Goal: Task Accomplishment & Management: Complete application form

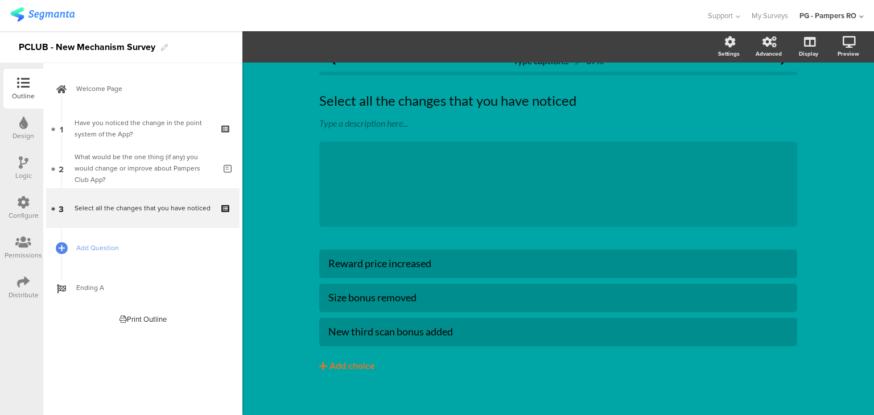
scroll to position [30, 0]
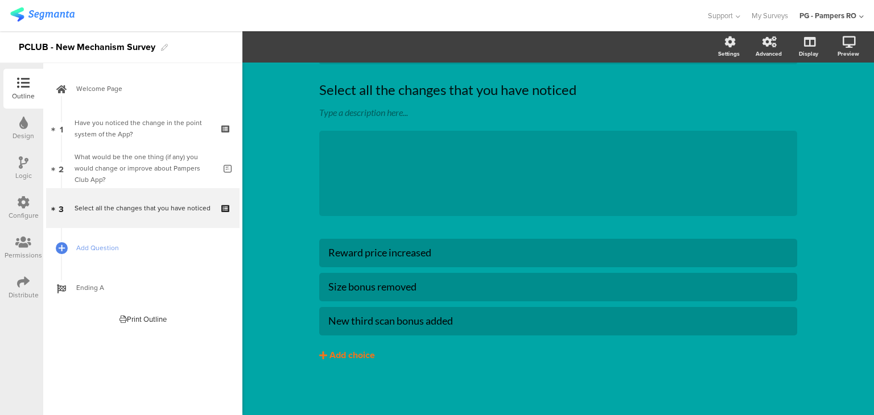
click at [346, 354] on div "Add choice" at bounding box center [351, 356] width 45 height 12
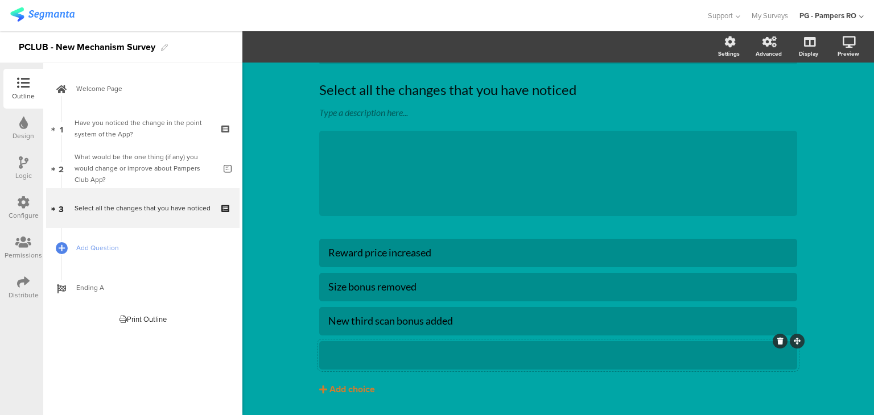
drag, startPoint x: 375, startPoint y: 358, endPoint x: 371, endPoint y: 365, distance: 7.9
click at [374, 358] on div at bounding box center [558, 355] width 460 height 13
click at [339, 322] on div "New third scan bonus added" at bounding box center [558, 321] width 460 height 13
drag, startPoint x: 345, startPoint y: 322, endPoint x: 324, endPoint y: 324, distance: 21.7
click at [328, 324] on div "New third scan bonus added" at bounding box center [558, 321] width 460 height 13
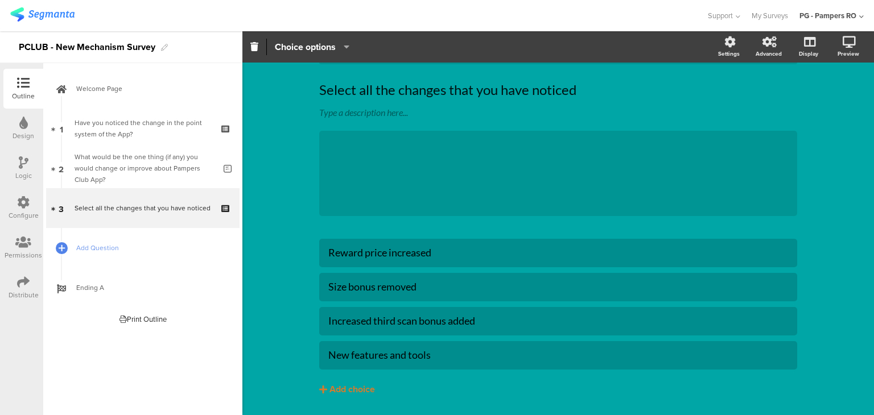
click at [837, 239] on div "Type caption... 67% Select all the changes that you have noticed Select all the…" at bounding box center [557, 240] width 631 height 417
click at [357, 386] on div "Add choice" at bounding box center [351, 390] width 45 height 12
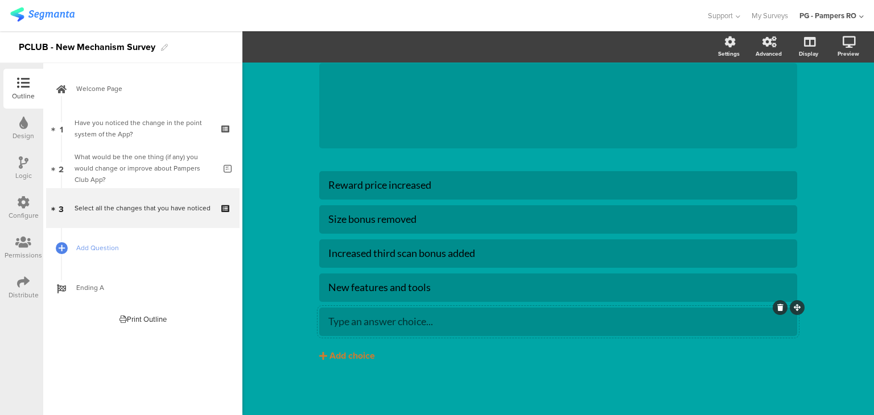
scroll to position [98, 0]
click at [286, 187] on div "Type caption... 67% Select all the changes that you have noticed Select all the…" at bounding box center [557, 189] width 631 height 451
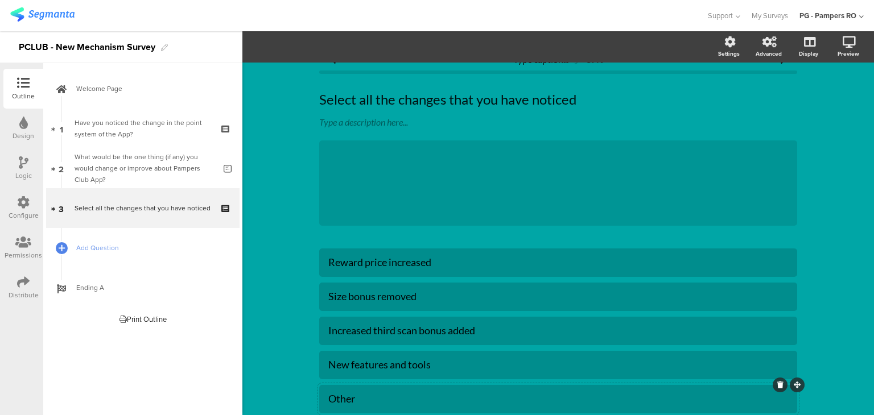
scroll to position [0, 0]
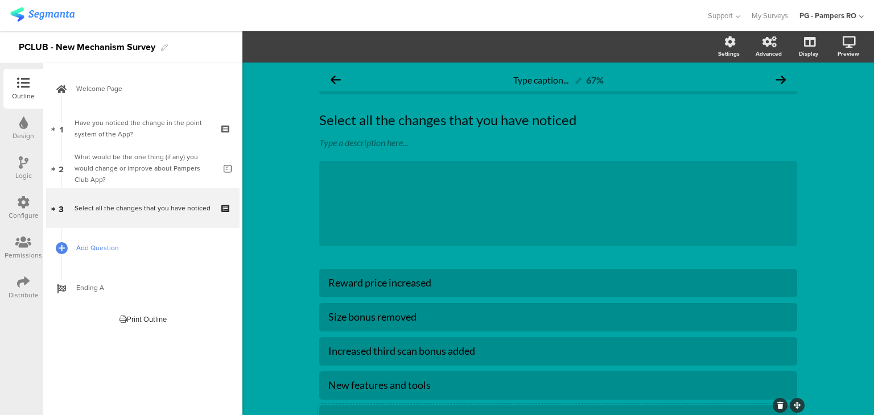
click at [152, 248] on span "Add Question" at bounding box center [149, 247] width 146 height 11
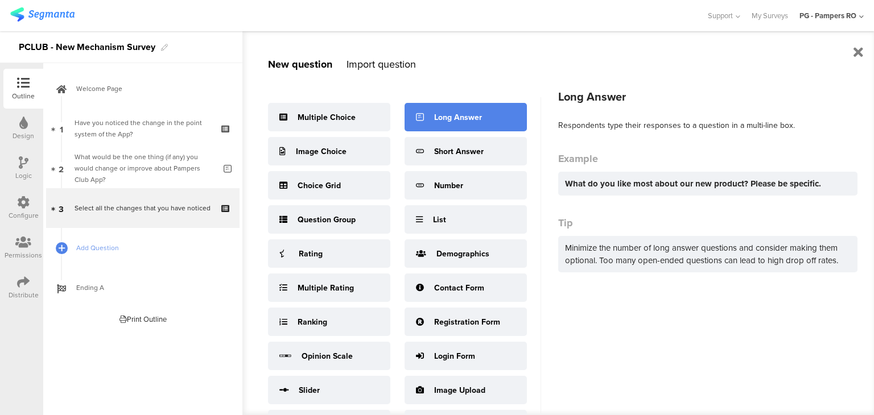
click at [458, 110] on div "Long Answer" at bounding box center [465, 117] width 122 height 28
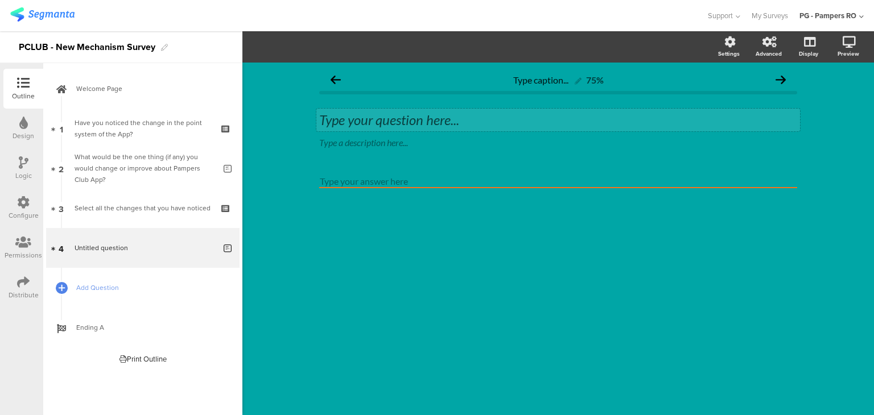
click at [408, 125] on div "Type your question here..." at bounding box center [557, 120] width 483 height 23
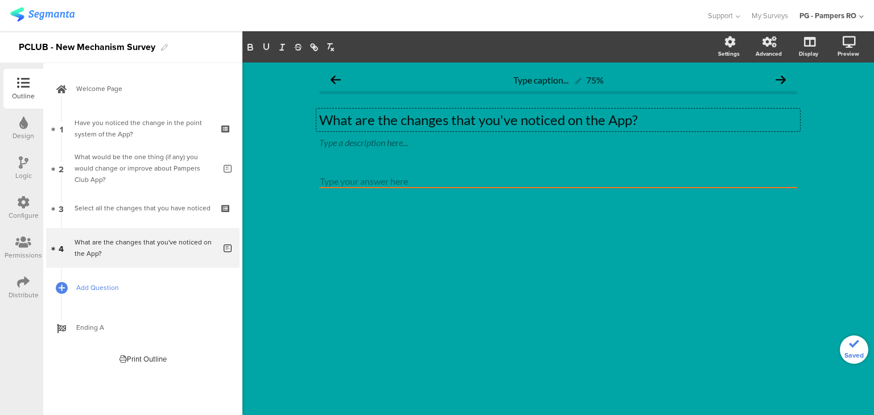
click at [204, 293] on span "Add Question" at bounding box center [149, 287] width 146 height 11
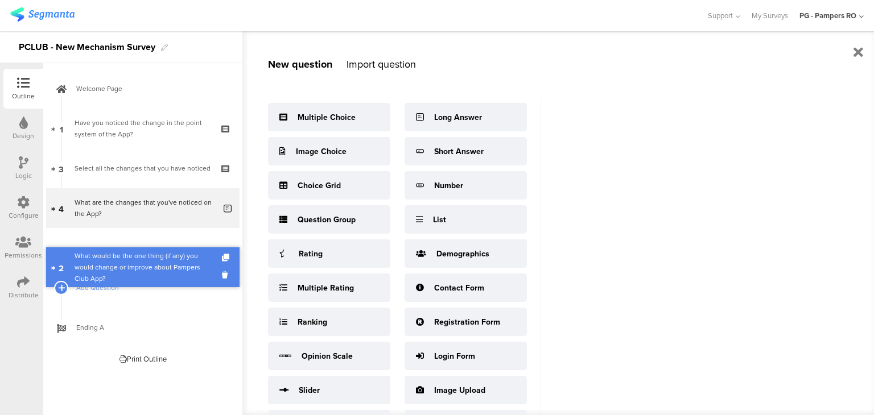
drag, startPoint x: 52, startPoint y: 164, endPoint x: 57, endPoint y: 256, distance: 91.7
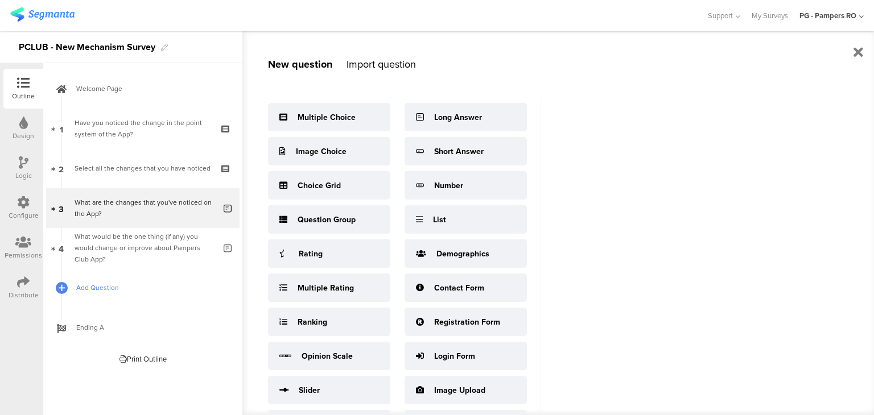
click at [107, 288] on span "Add Question" at bounding box center [149, 287] width 146 height 11
click at [96, 291] on span "Add Question" at bounding box center [149, 287] width 146 height 11
click at [79, 287] on span "Add Question" at bounding box center [149, 287] width 146 height 11
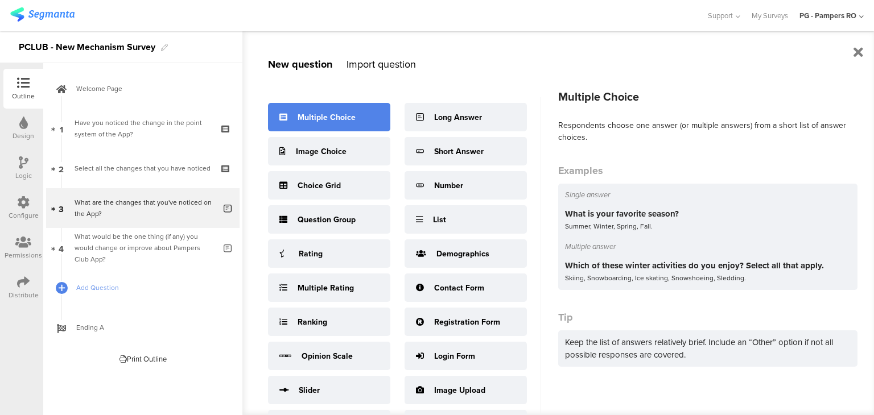
click at [345, 121] on div "Multiple Choice" at bounding box center [326, 117] width 58 height 12
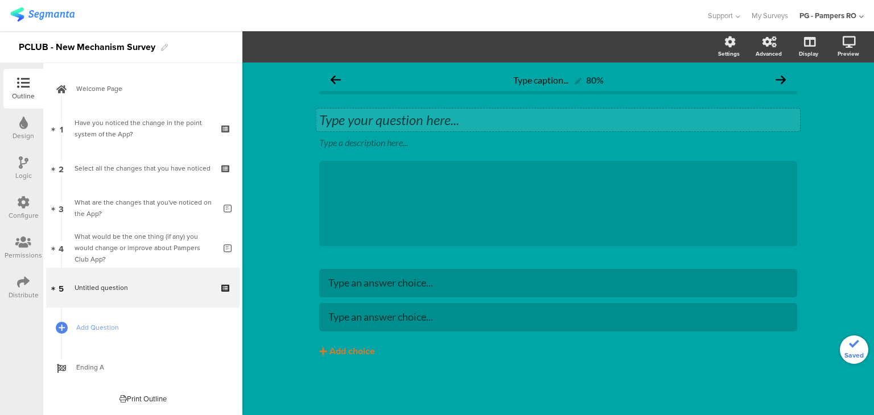
click at [462, 105] on div "Type your question here... Type a description here... /" at bounding box center [558, 179] width 478 height 158
click at [458, 119] on div "Type your question here..." at bounding box center [557, 120] width 483 height 23
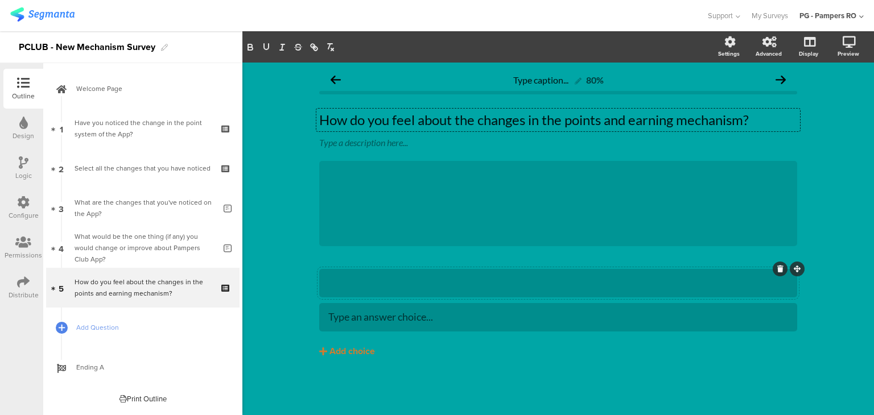
click at [450, 291] on div at bounding box center [558, 283] width 460 height 19
click at [353, 352] on div "Add choice" at bounding box center [351, 352] width 45 height 12
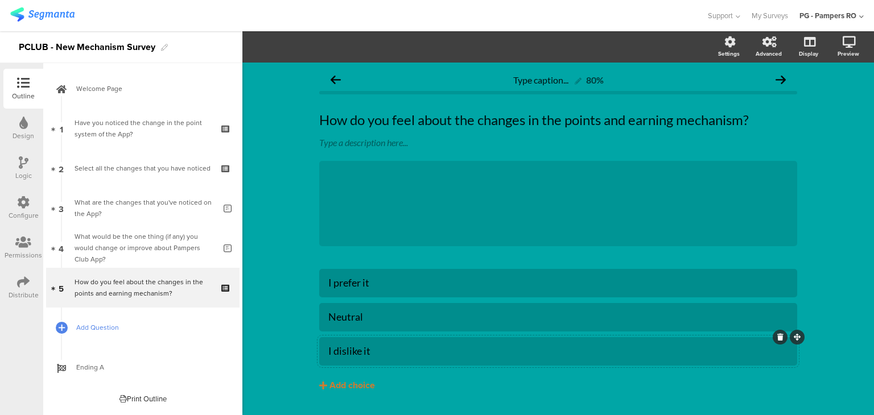
click at [82, 330] on span "Add Question" at bounding box center [149, 327] width 146 height 11
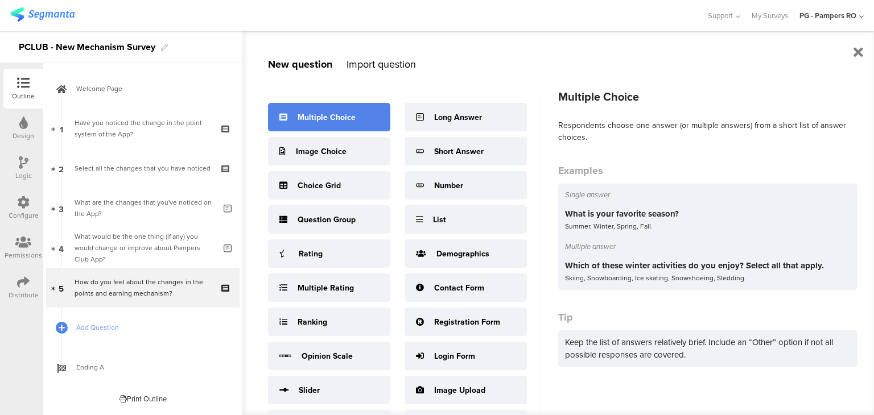
click at [359, 123] on div "Multiple Choice" at bounding box center [329, 117] width 122 height 28
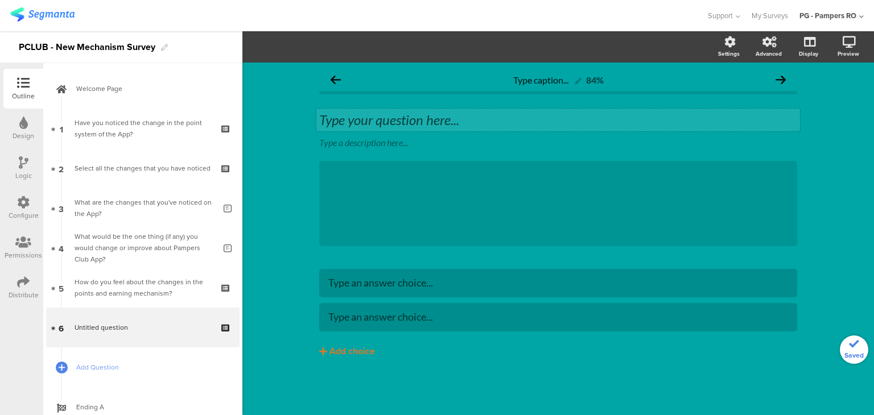
click at [437, 125] on div "Type your question here..." at bounding box center [558, 119] width 478 height 17
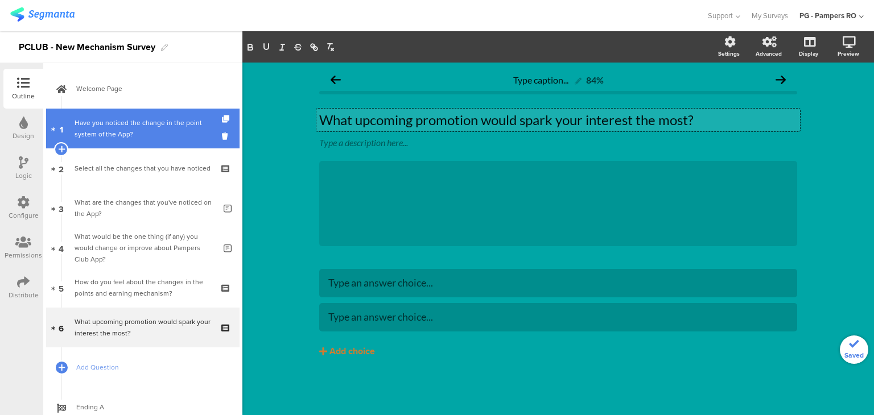
click at [169, 128] on div "Have you noticed the change in the point system of the App?" at bounding box center [143, 128] width 136 height 23
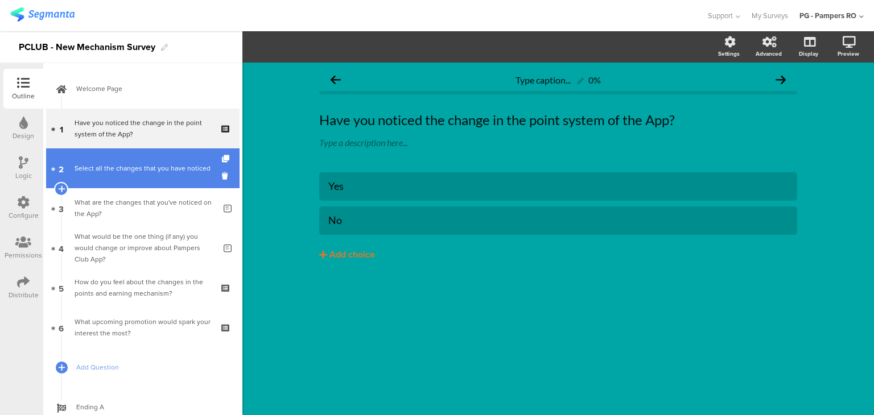
click at [179, 165] on div "Select all the changes that you have noticed" at bounding box center [143, 168] width 136 height 11
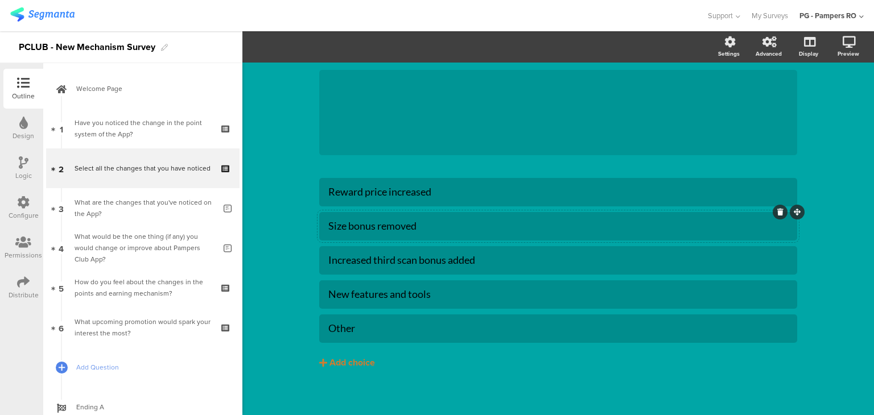
scroll to position [98, 0]
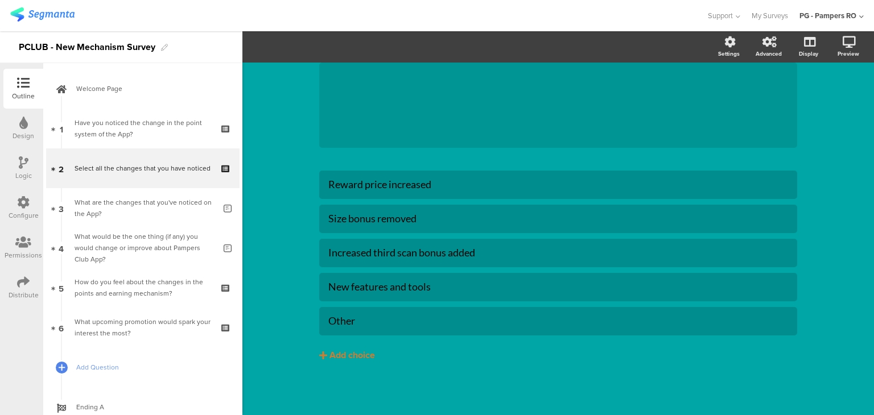
click at [35, 127] on div "Design" at bounding box center [23, 129] width 40 height 40
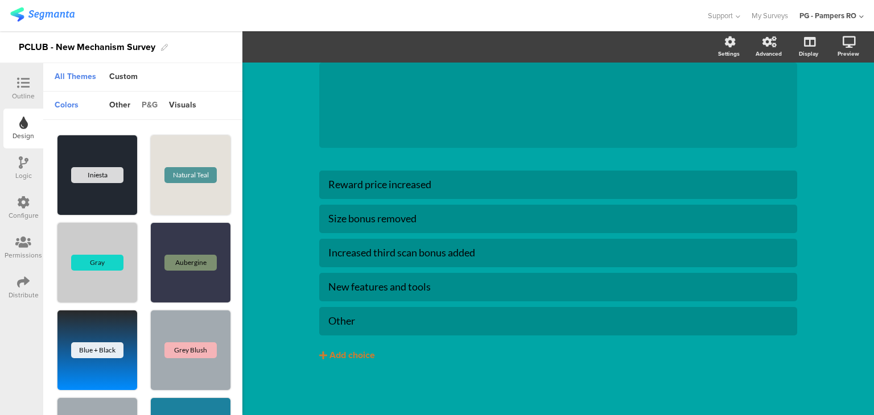
click at [157, 111] on div "p&g" at bounding box center [149, 105] width 27 height 19
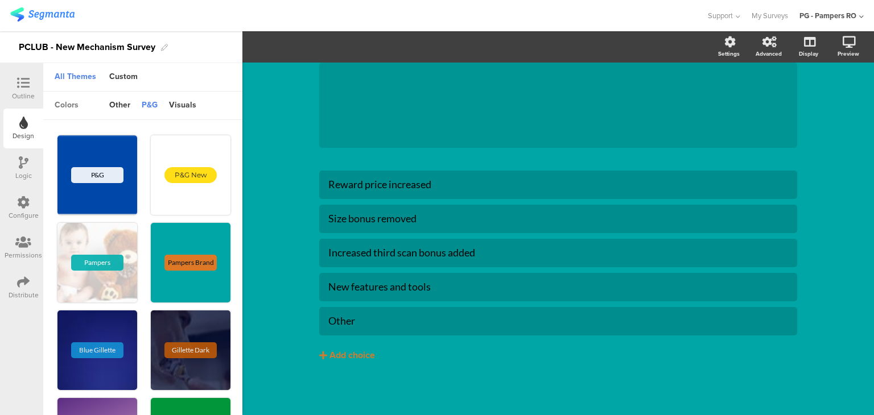
click at [68, 110] on div "colors" at bounding box center [66, 105] width 35 height 19
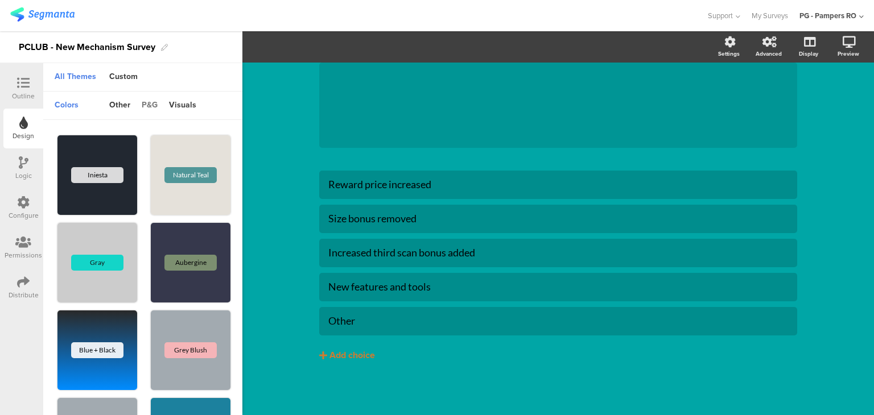
click at [147, 106] on div "p&g" at bounding box center [149, 105] width 27 height 19
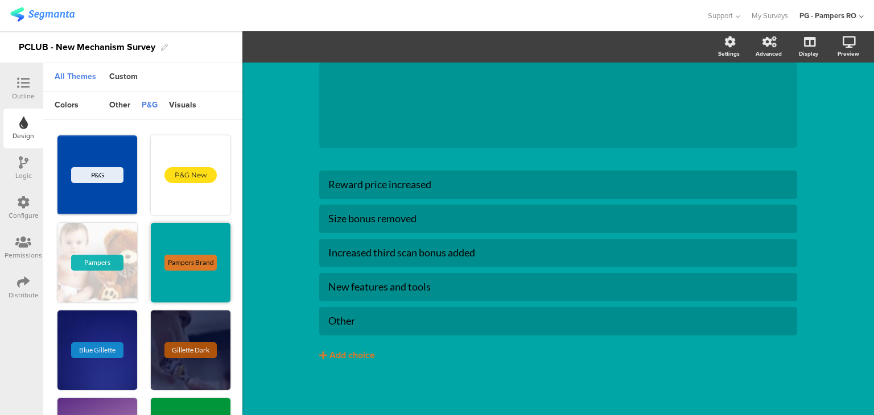
click at [171, 249] on div "Pampers Brand" at bounding box center [191, 263] width 80 height 80
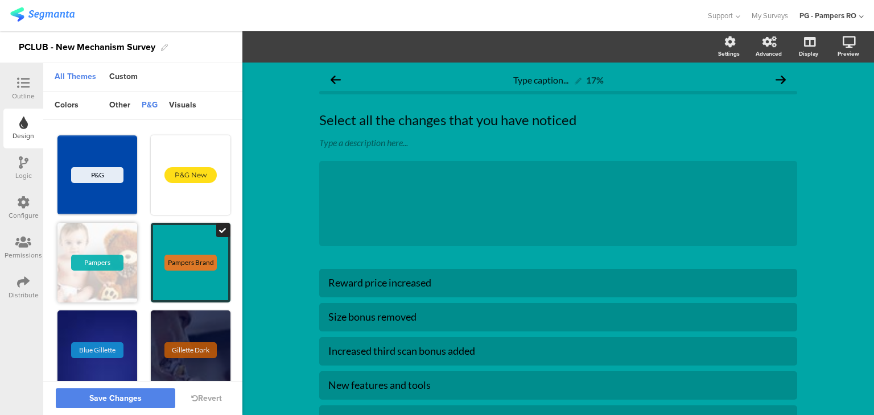
click at [91, 234] on div "Pampers" at bounding box center [97, 263] width 80 height 80
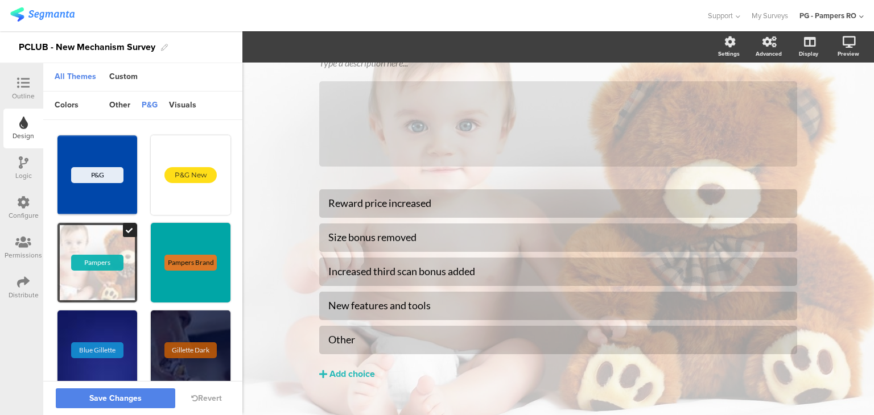
scroll to position [98, 0]
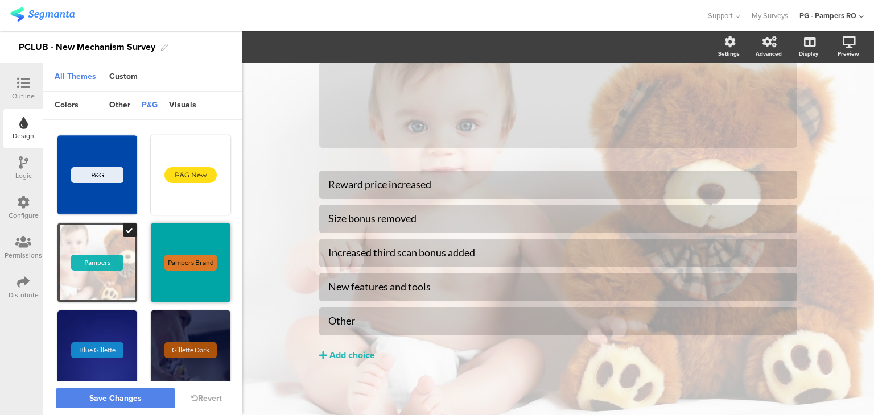
click at [180, 243] on div "Pampers Brand" at bounding box center [191, 263] width 80 height 80
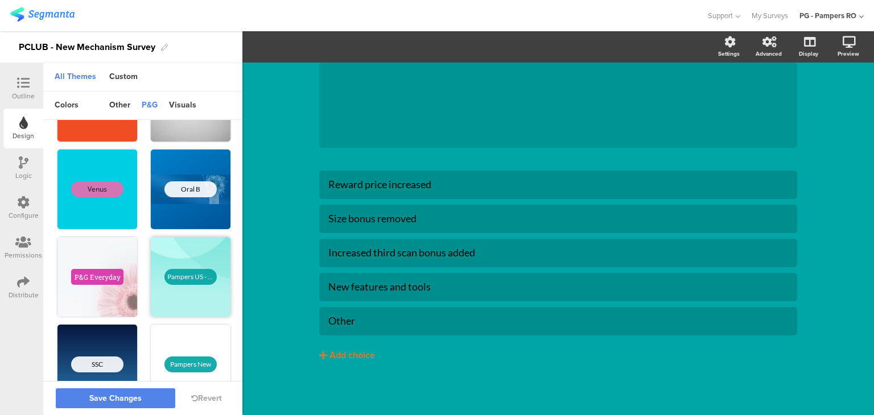
scroll to position [462, 0]
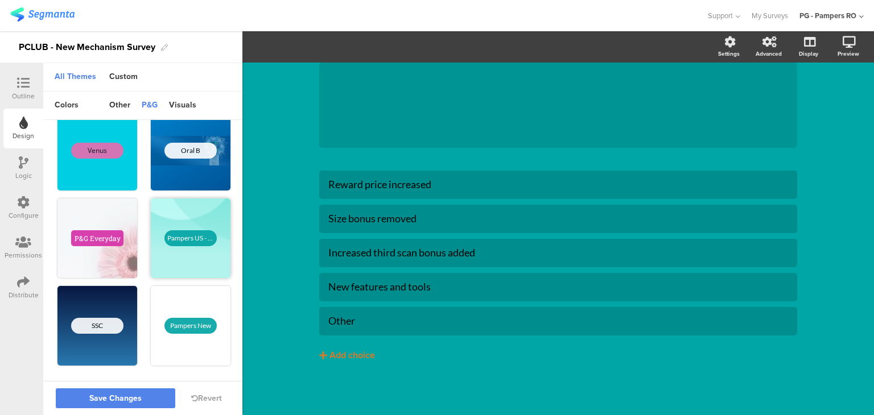
click at [184, 234] on div "Pampers US - EN" at bounding box center [190, 238] width 52 height 16
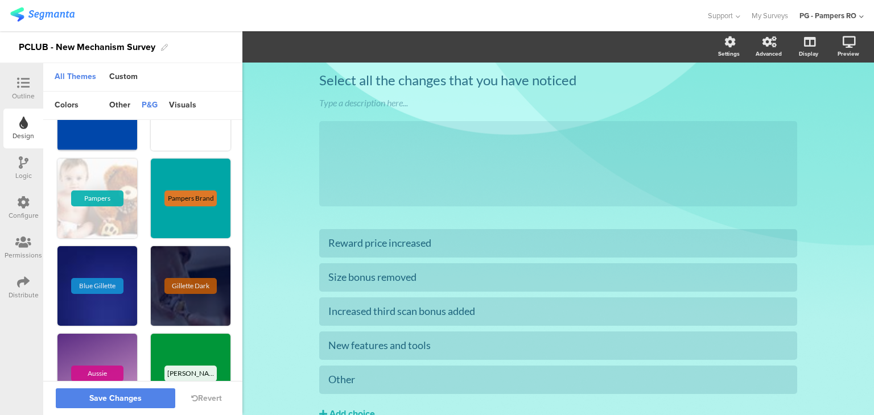
scroll to position [0, 0]
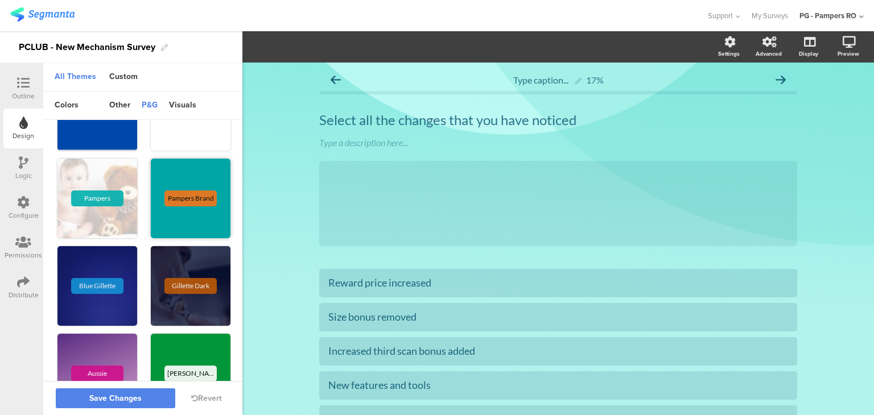
click at [194, 186] on div "Pampers Brand" at bounding box center [191, 199] width 80 height 80
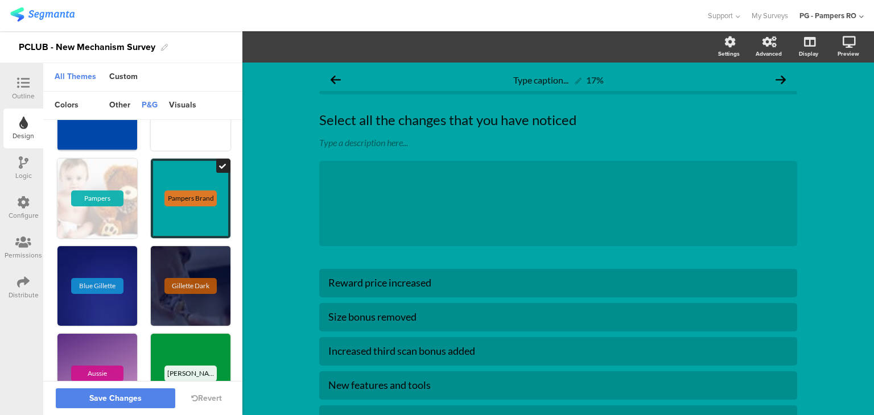
click at [4, 165] on div "Logic" at bounding box center [23, 168] width 40 height 40
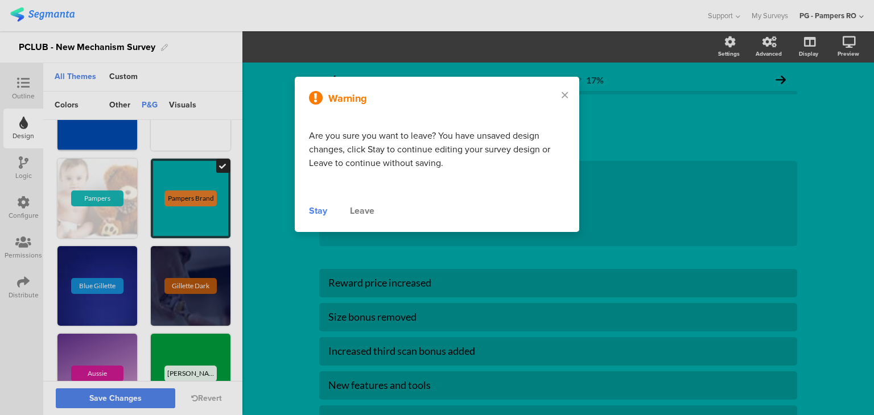
click at [324, 212] on div "Stay" at bounding box center [318, 211] width 18 height 14
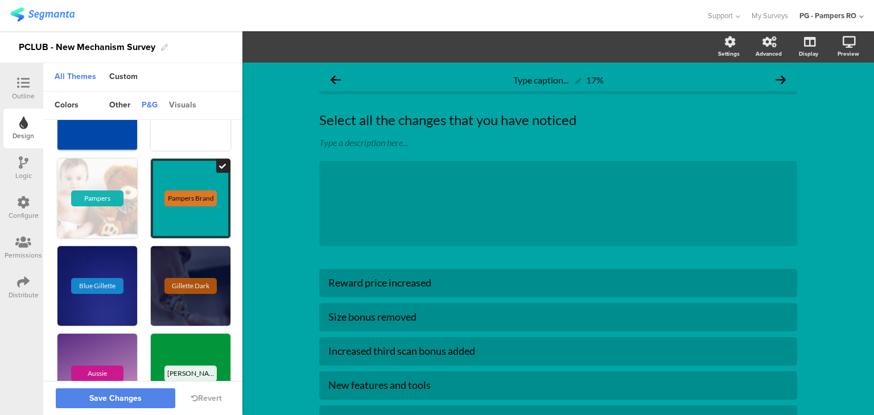
click at [195, 101] on div "visuals" at bounding box center [182, 105] width 39 height 19
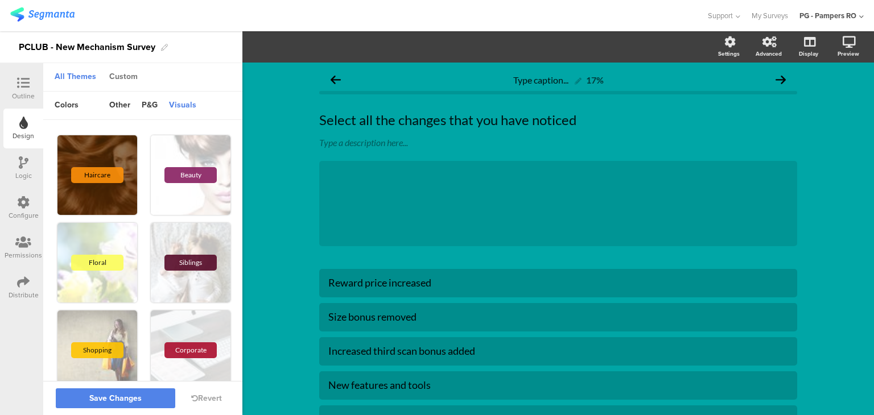
click at [127, 78] on div "Custom" at bounding box center [124, 77] width 40 height 19
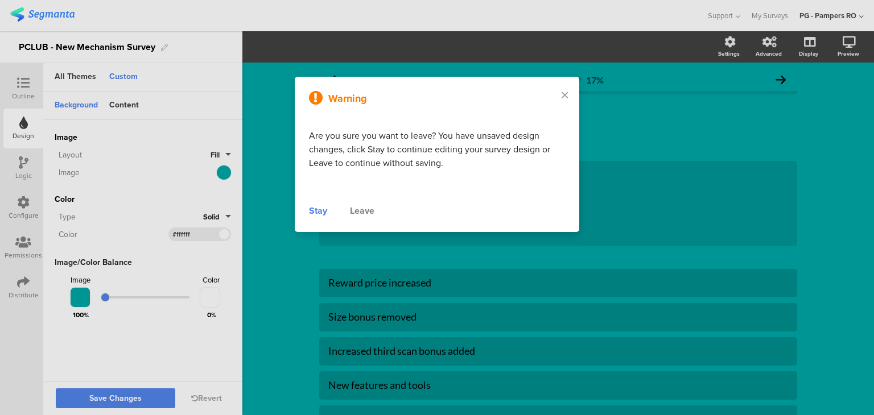
drag, startPoint x: 73, startPoint y: 85, endPoint x: 98, endPoint y: 85, distance: 25.6
click at [73, 85] on div at bounding box center [437, 207] width 874 height 415
click at [323, 214] on div "Stay" at bounding box center [318, 211] width 18 height 14
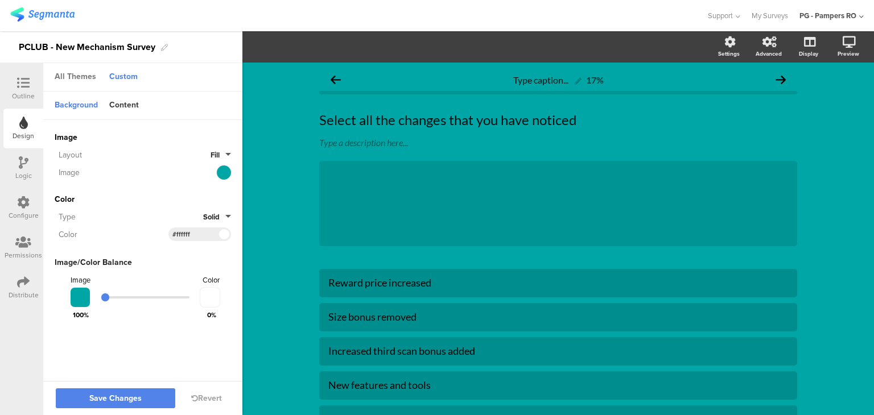
click at [94, 81] on div "All Themes" at bounding box center [75, 77] width 53 height 19
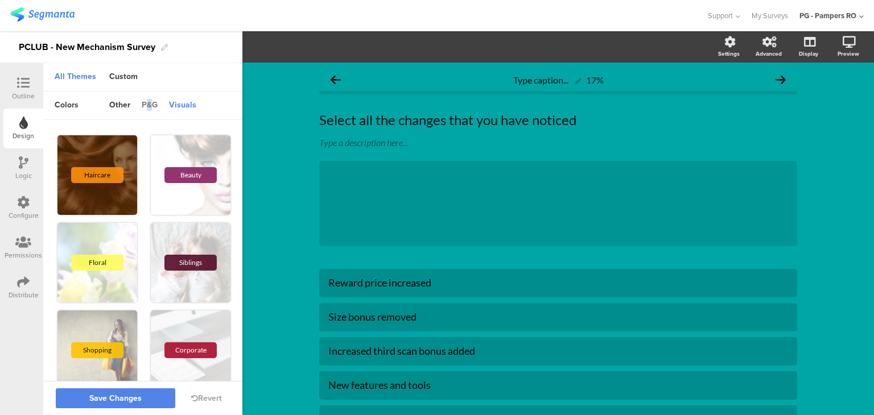
click at [148, 104] on div "p&g" at bounding box center [149, 105] width 27 height 19
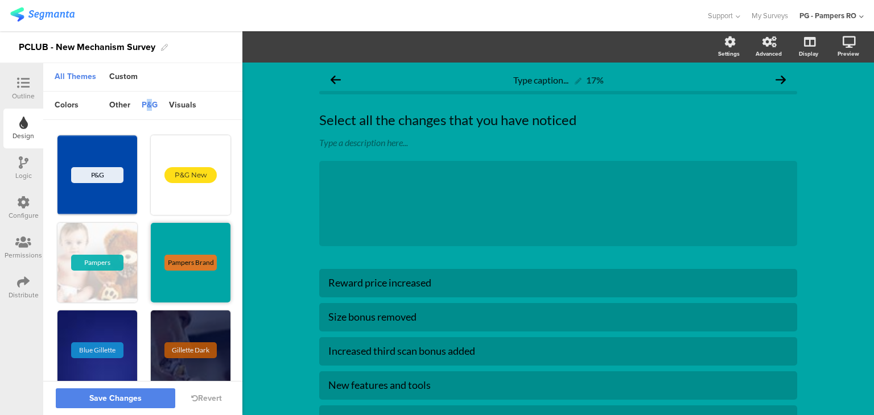
click at [180, 258] on div "Pampers Brand" at bounding box center [190, 263] width 52 height 16
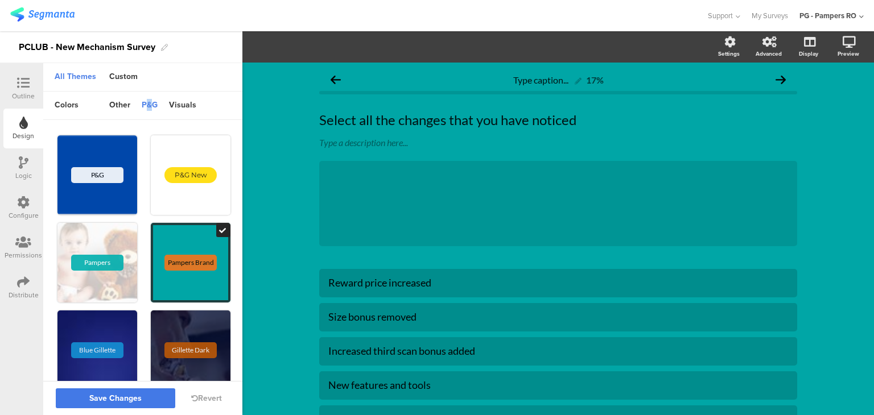
click at [139, 399] on span "Save Changes" at bounding box center [115, 399] width 52 height 0
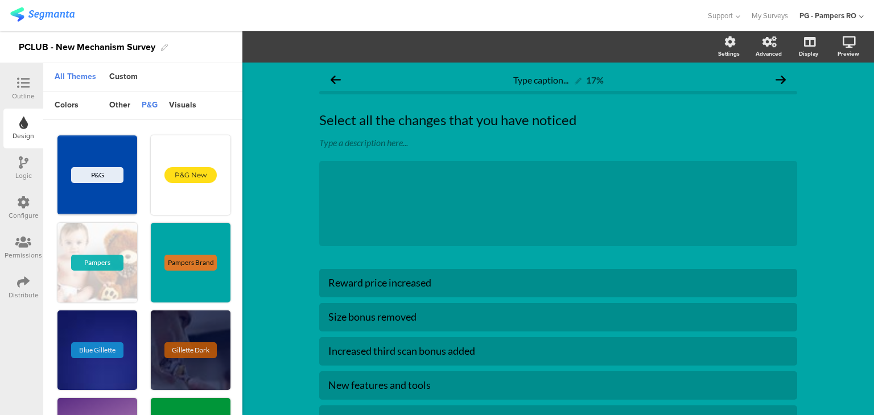
click at [27, 156] on icon at bounding box center [24, 162] width 10 height 13
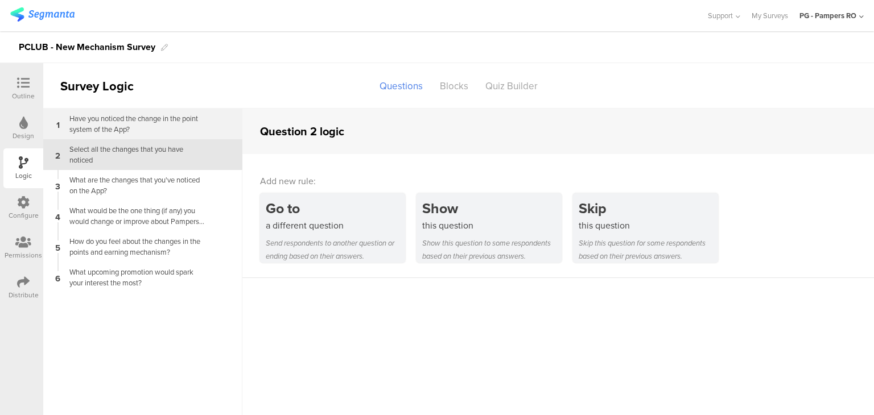
click at [156, 122] on div "Have you noticed the change in the point system of the App?" at bounding box center [134, 124] width 142 height 22
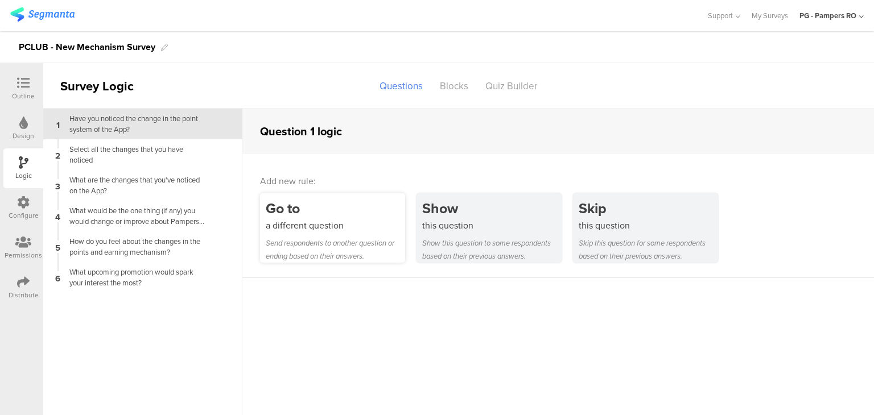
click at [348, 221] on div "a different question" at bounding box center [335, 225] width 139 height 13
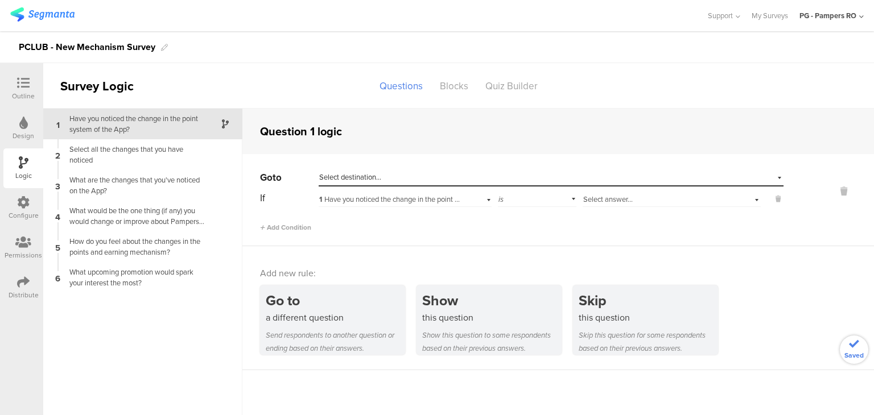
click at [523, 205] on div "is" at bounding box center [537, 198] width 78 height 18
click at [599, 205] on div "Select answer..." at bounding box center [671, 198] width 178 height 18
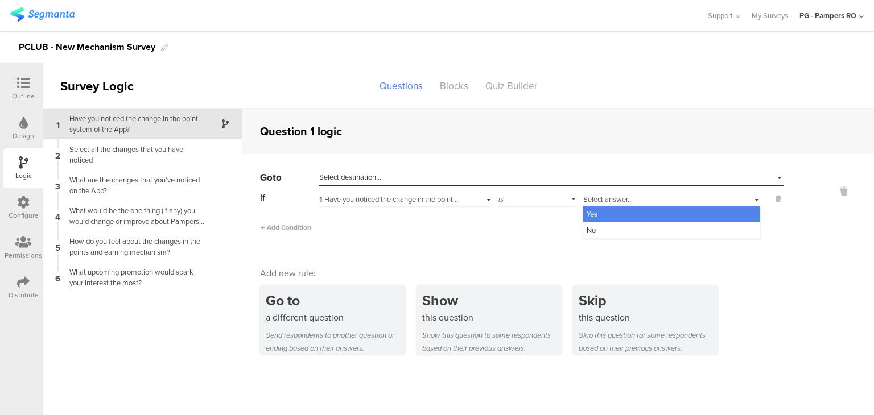
click at [611, 212] on div "Yes" at bounding box center [671, 214] width 177 height 16
click at [429, 178] on div "Select destination..." at bounding box center [498, 177] width 359 height 10
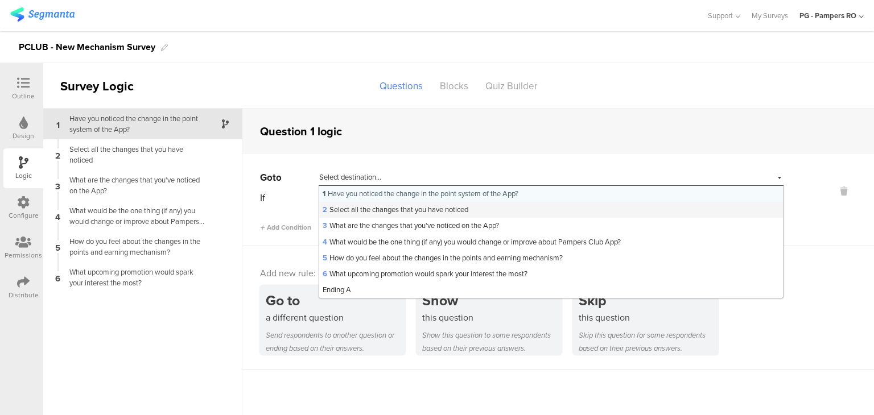
click at [435, 212] on span "2 Select all the changes that you have noticed" at bounding box center [395, 209] width 146 height 11
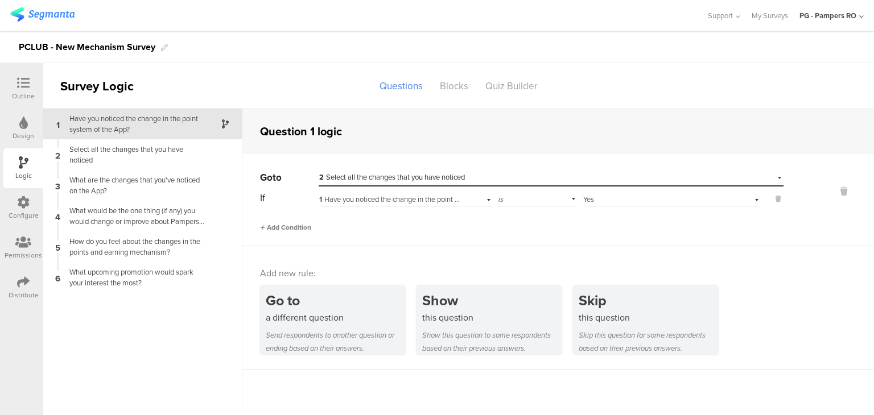
click at [301, 225] on span "Add Condition" at bounding box center [285, 227] width 51 height 10
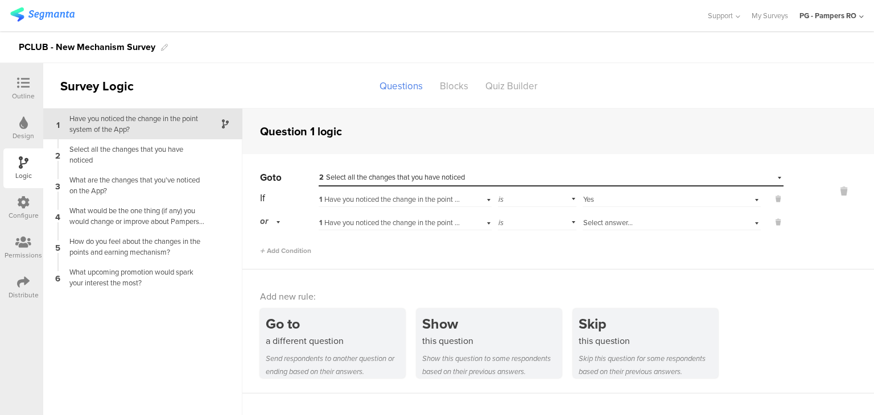
click at [541, 224] on div "is" at bounding box center [537, 222] width 78 height 18
click at [598, 225] on span "Select answer..." at bounding box center [607, 222] width 49 height 11
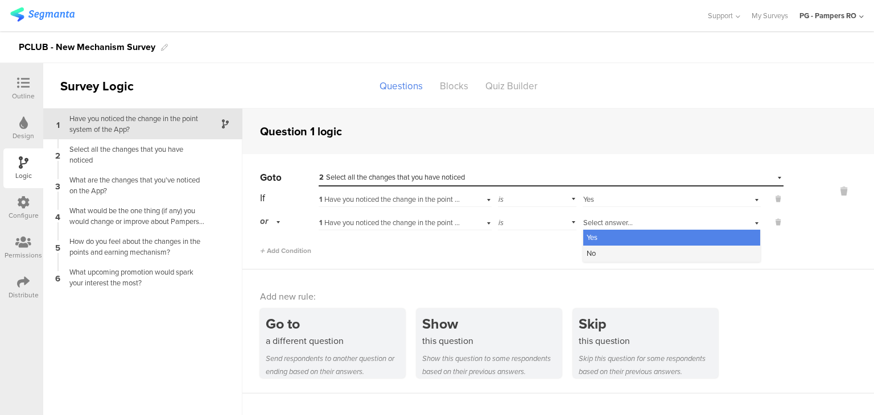
click at [601, 255] on div "No" at bounding box center [671, 254] width 177 height 16
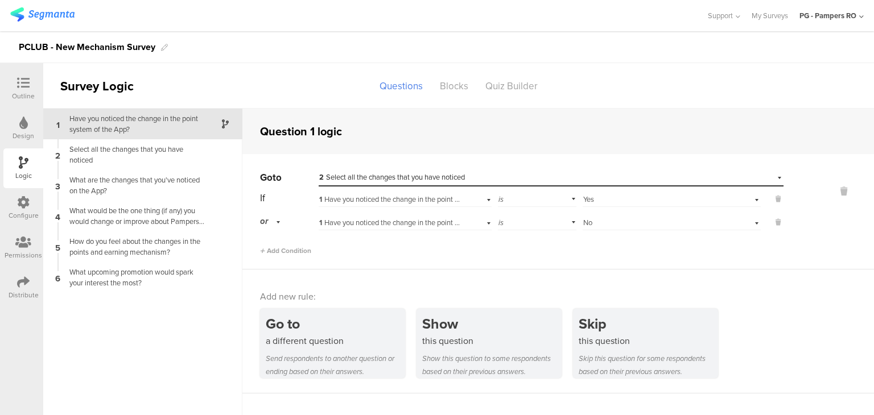
click at [413, 227] on span "1 Have you noticed the change in the point system of the App?" at bounding box center [417, 222] width 196 height 11
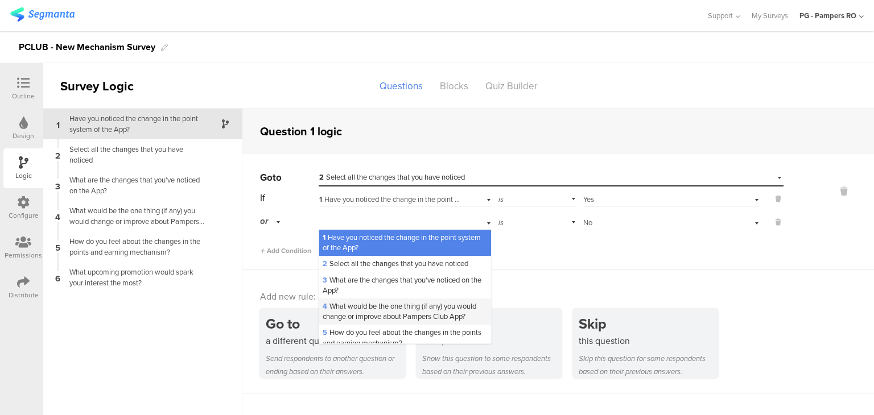
click at [402, 312] on span "4 What would be the one thing (if any) you would change or improve about Pamper…" at bounding box center [399, 311] width 154 height 21
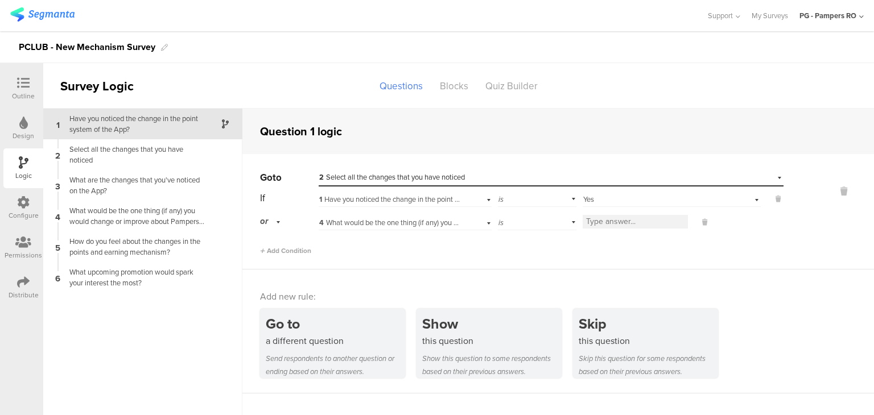
click at [426, 228] on div "4 What would be the one thing (if any) you would change or improve about Pamper…" at bounding box center [404, 222] width 173 height 18
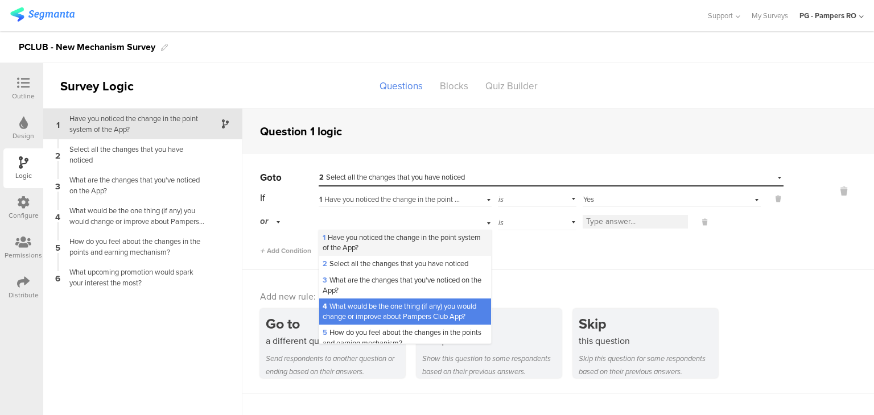
click at [417, 238] on span "1 Have you noticed the change in the point system of the App?" at bounding box center [401, 242] width 158 height 21
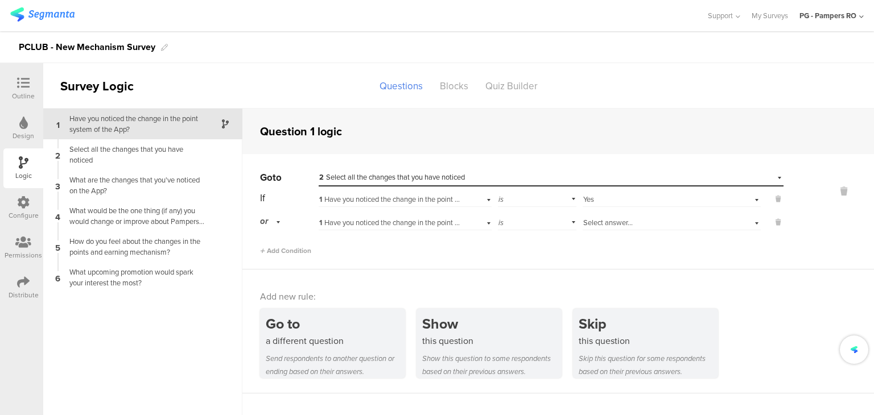
click at [615, 224] on span "Select answer..." at bounding box center [607, 222] width 49 height 11
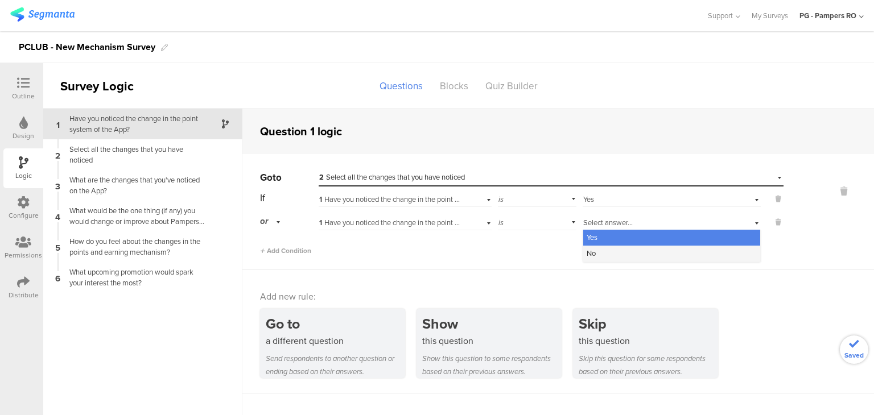
click at [606, 252] on div "No" at bounding box center [671, 254] width 177 height 16
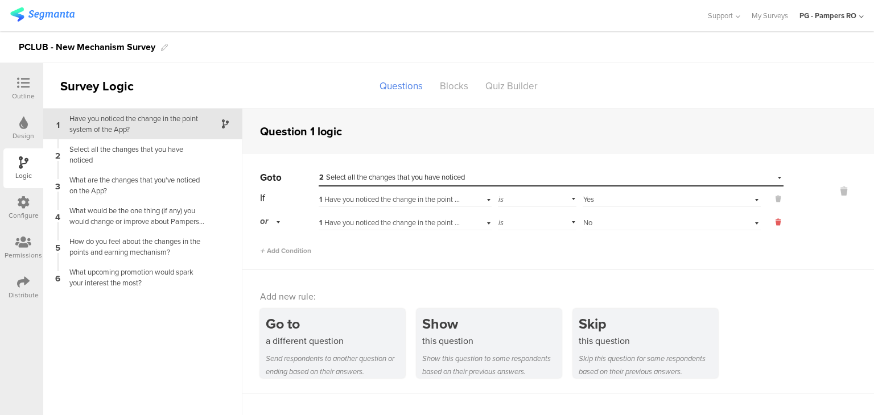
click at [780, 225] on button at bounding box center [771, 222] width 23 height 10
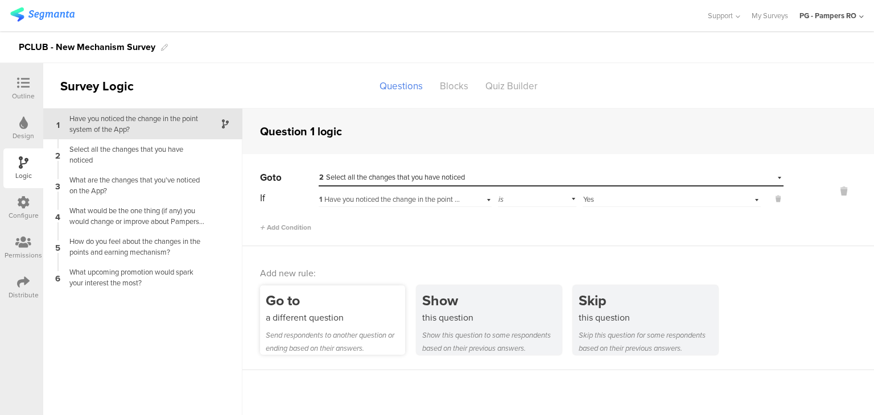
click at [299, 312] on div "a different question" at bounding box center [335, 317] width 139 height 13
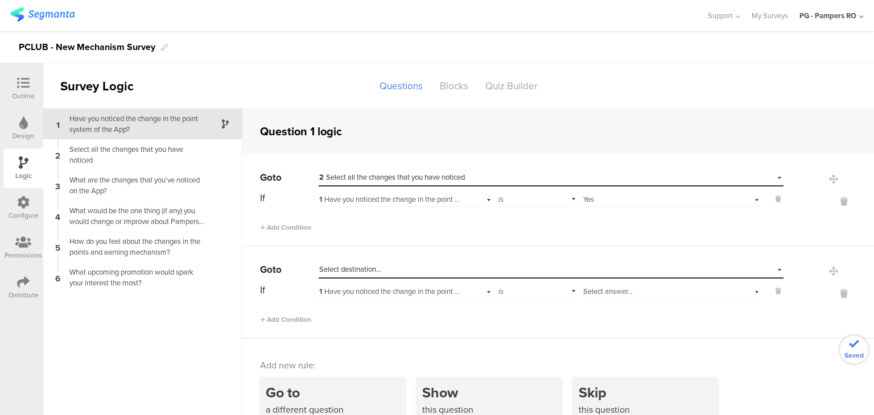
scroll to position [1, 0]
click at [353, 270] on span "Select destination..." at bounding box center [350, 268] width 62 height 11
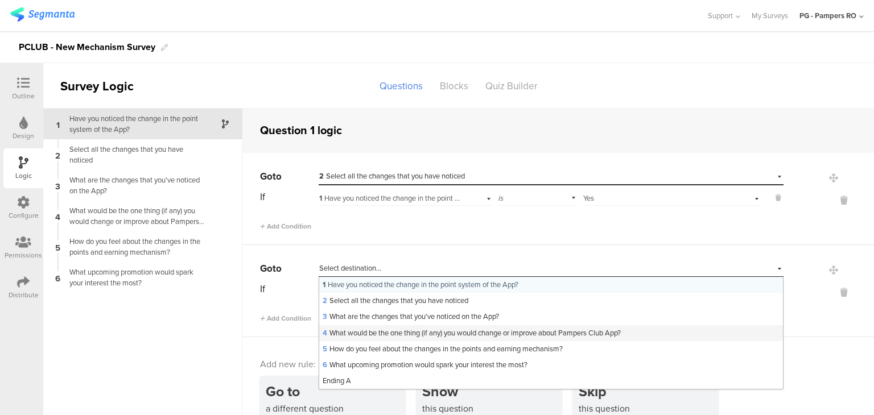
click at [350, 334] on span "4 What would be the one thing (if any) you would change or improve about Pamper…" at bounding box center [471, 333] width 298 height 11
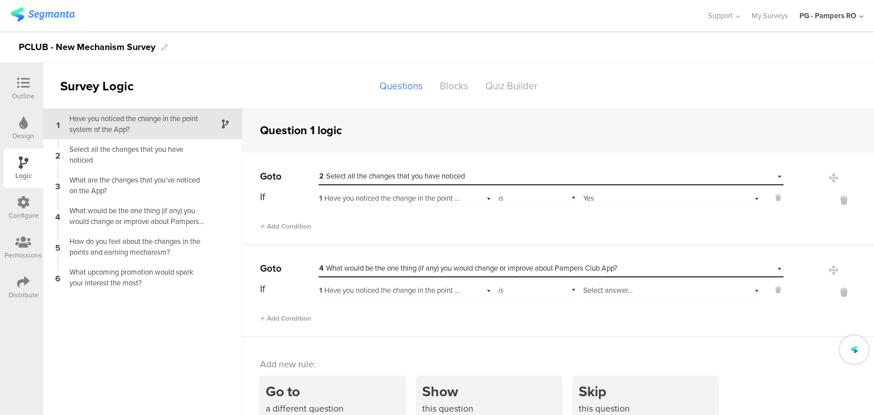
click at [609, 294] on span "Select answer..." at bounding box center [607, 290] width 49 height 11
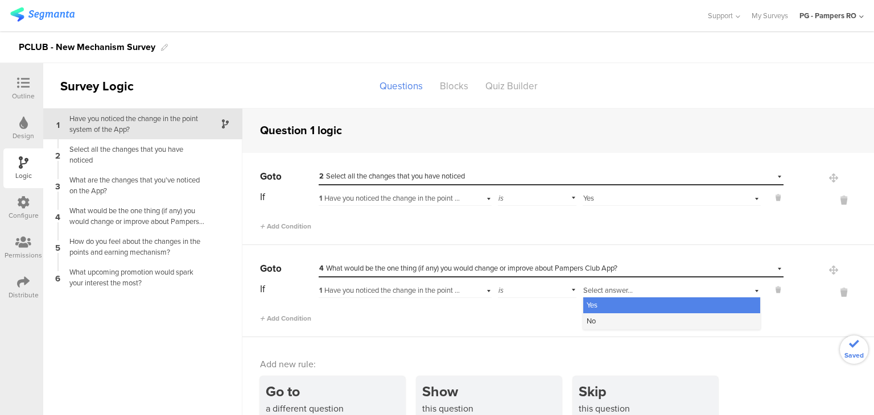
click at [603, 321] on div "No" at bounding box center [671, 321] width 177 height 16
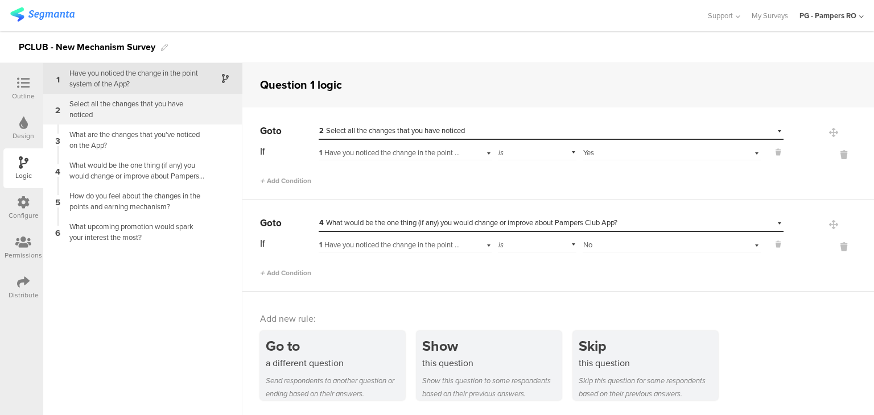
click at [181, 105] on div "Select all the changes that you have noticed" at bounding box center [134, 109] width 142 height 22
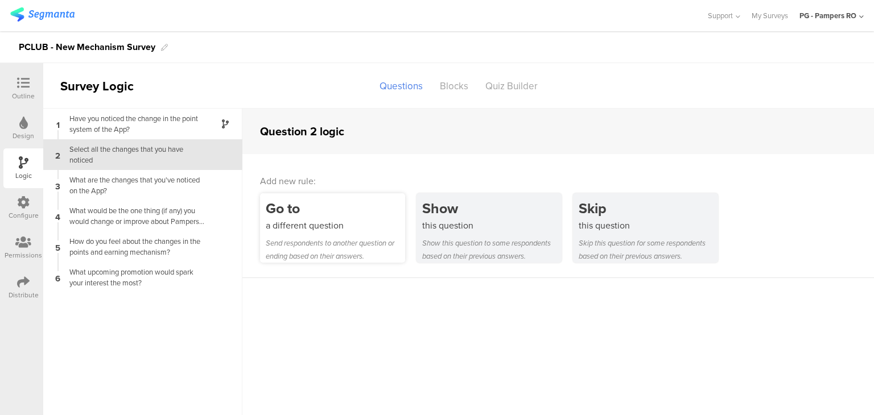
click at [384, 218] on div "Go to" at bounding box center [335, 208] width 139 height 21
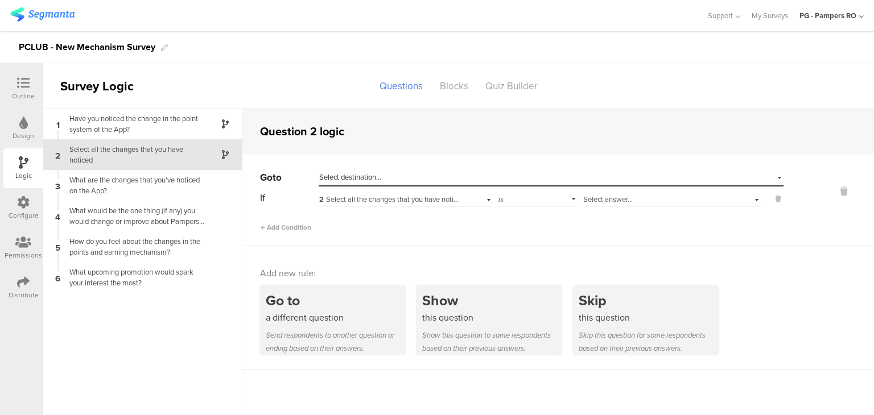
click at [553, 181] on div "Select destination..." at bounding box center [498, 177] width 359 height 10
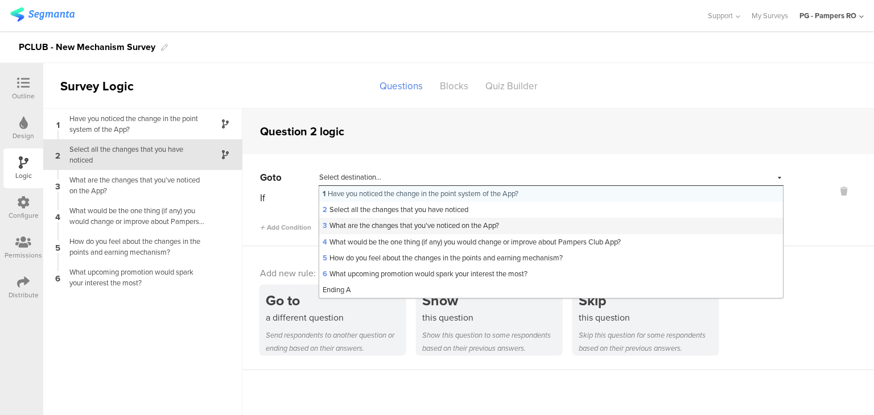
click at [530, 224] on div "3 What are the changes that you've noticed on the App?" at bounding box center [551, 226] width 464 height 16
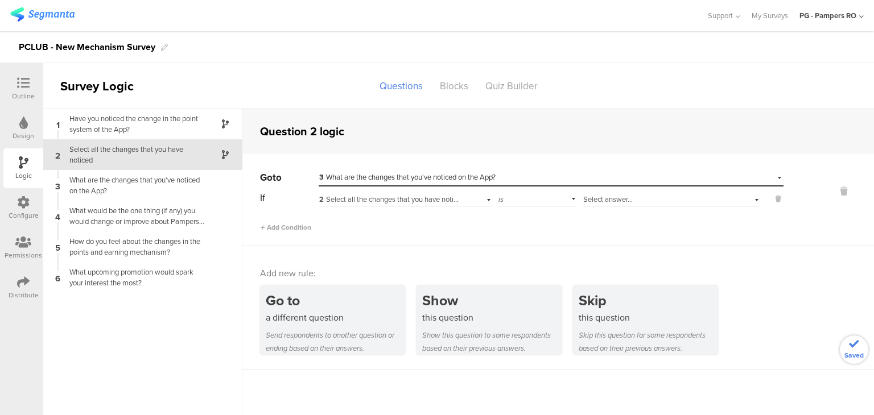
click at [466, 199] on div "2 Select all the changes that you have noticed" at bounding box center [404, 198] width 173 height 18
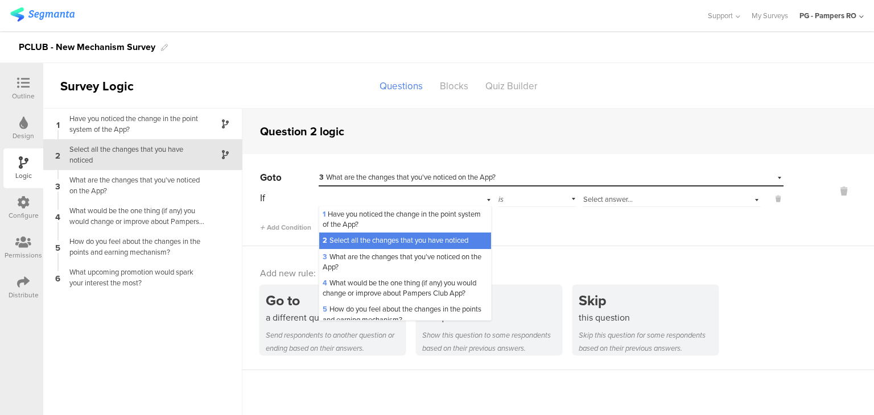
click at [466, 199] on div "2 Select all the changes that you have noticed" at bounding box center [404, 198] width 173 height 18
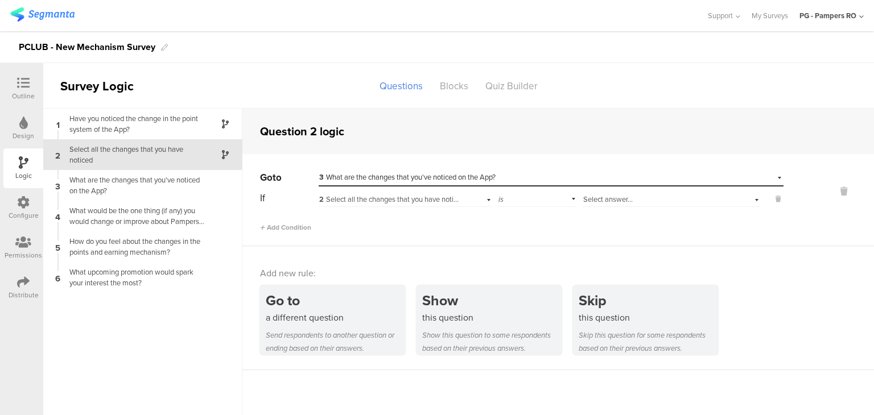
click at [619, 203] on span "Select answer..." at bounding box center [607, 199] width 49 height 11
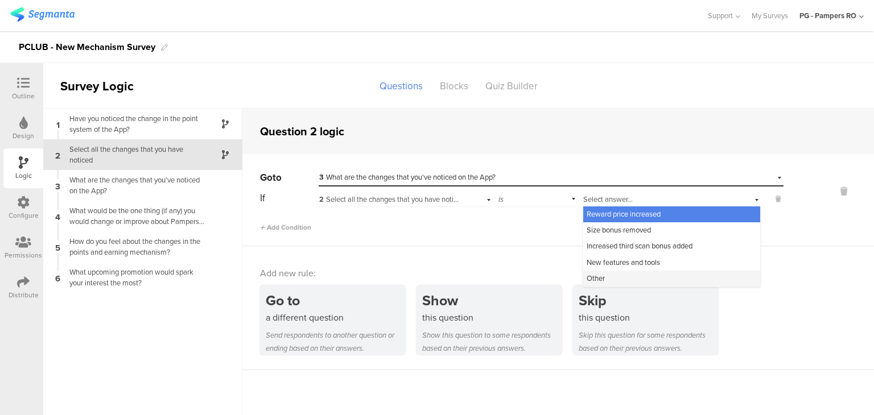
click at [619, 279] on div "Other" at bounding box center [671, 279] width 177 height 16
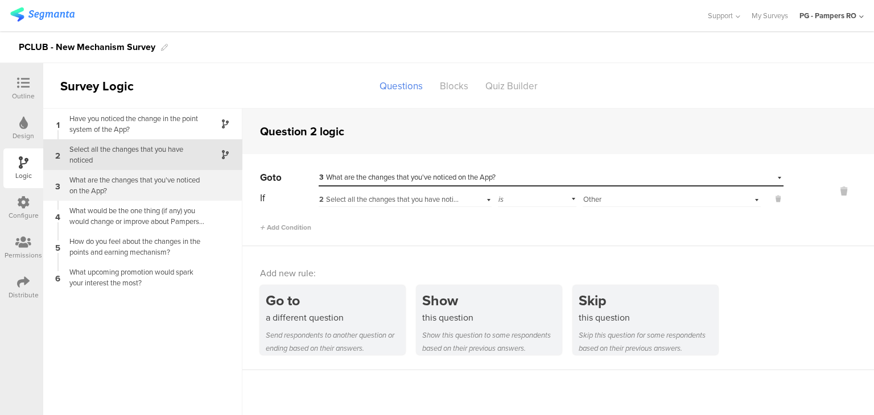
click at [188, 194] on div "What are the changes that you've noticed on the App?" at bounding box center [134, 186] width 142 height 22
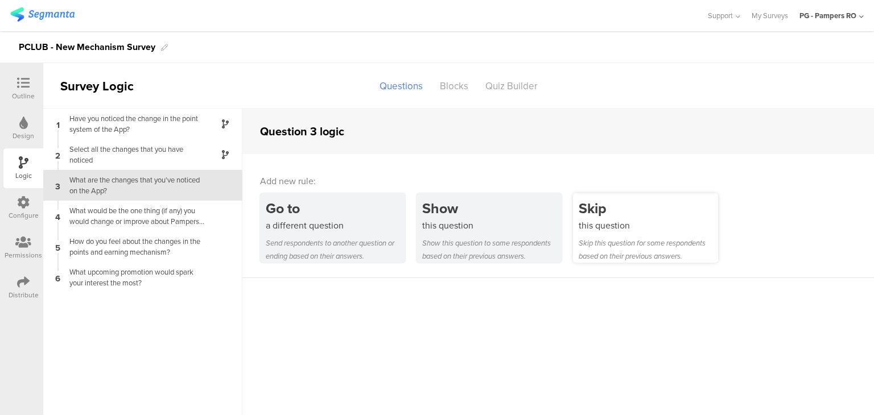
click at [680, 225] on div "this question" at bounding box center [647, 225] width 139 height 13
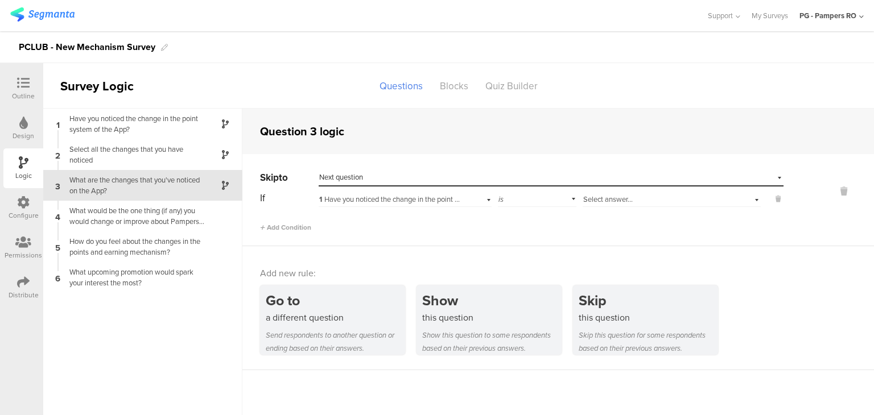
click at [468, 179] on div "Select destination... Next question" at bounding box center [543, 177] width 449 height 10
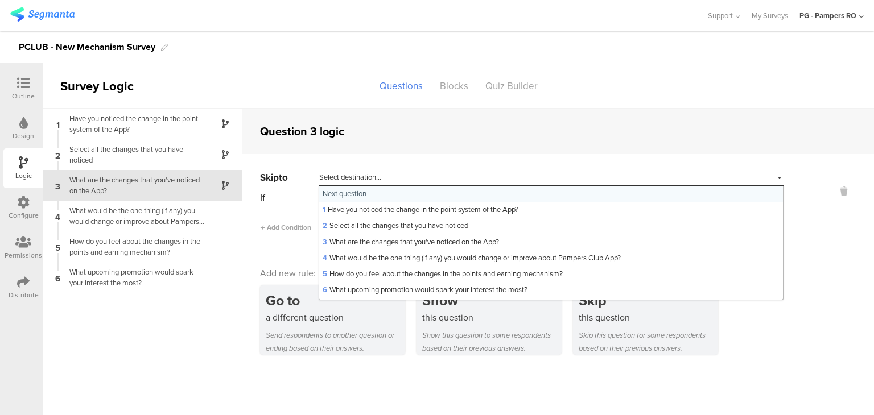
click at [468, 179] on div "Select destination... Next question" at bounding box center [498, 177] width 359 height 10
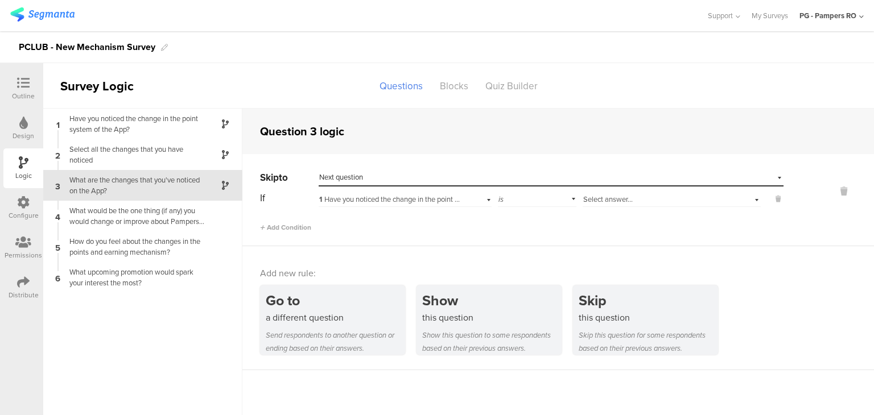
click at [434, 201] on span "1 Have you noticed the change in the point system of the App?" at bounding box center [417, 199] width 196 height 11
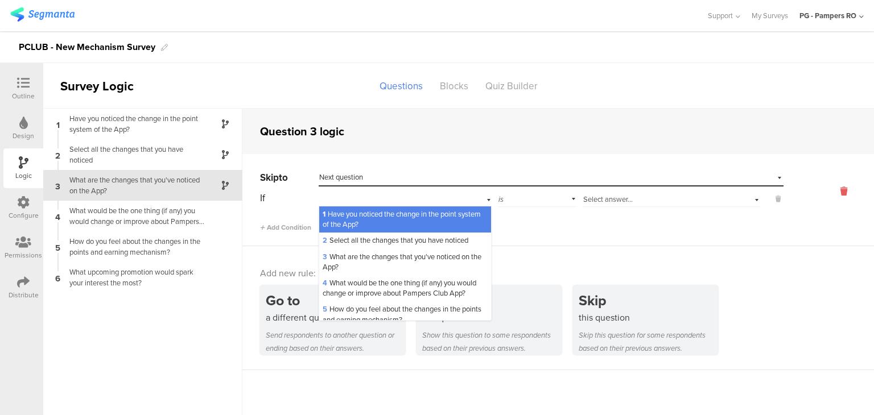
click at [842, 188] on icon at bounding box center [843, 191] width 27 height 13
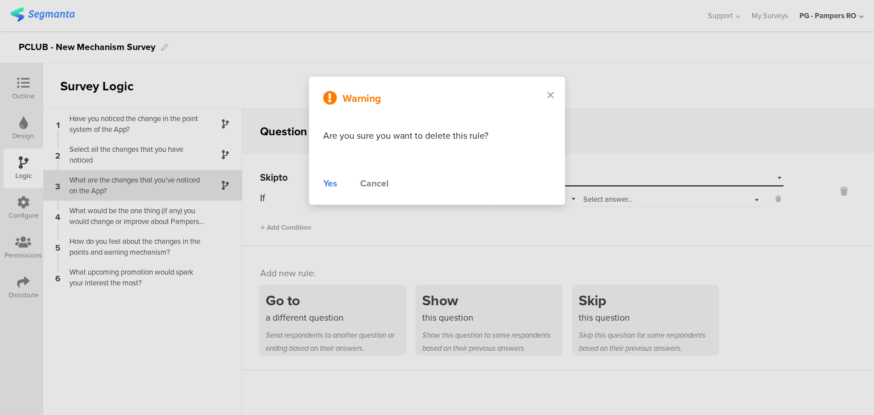
click at [332, 180] on div "Yes" at bounding box center [330, 184] width 14 height 14
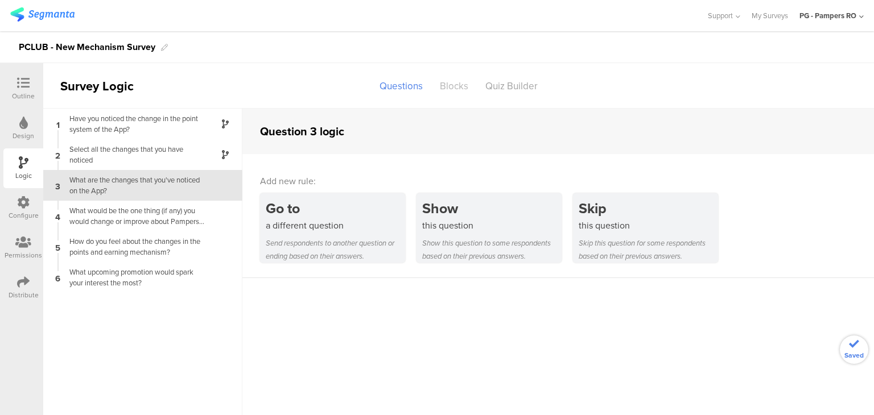
click at [458, 88] on div "Blocks" at bounding box center [453, 86] width 45 height 20
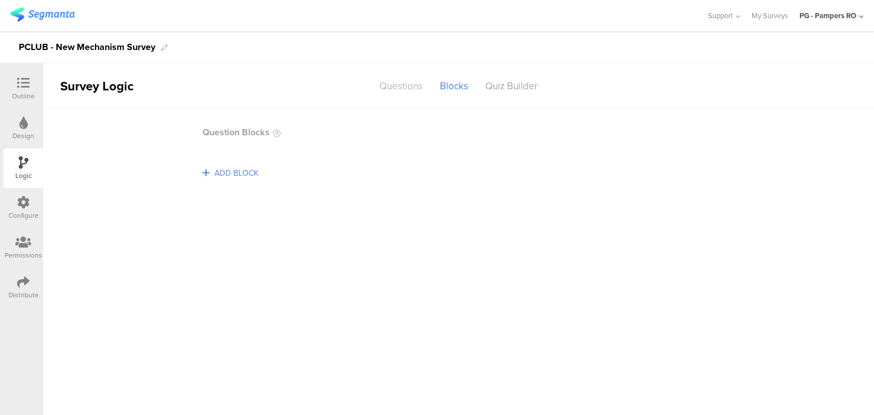
click at [406, 85] on div "Questions" at bounding box center [401, 86] width 60 height 20
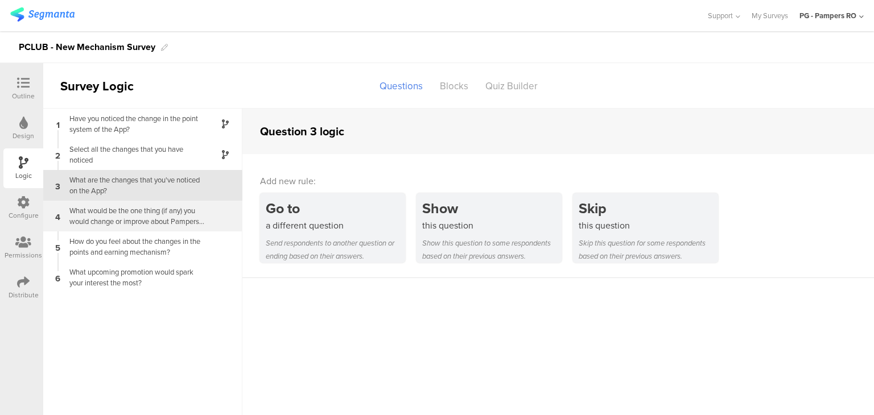
click at [180, 228] on div "4 What would be the one thing (if any) you would change or improve about Pamper…" at bounding box center [142, 216] width 199 height 31
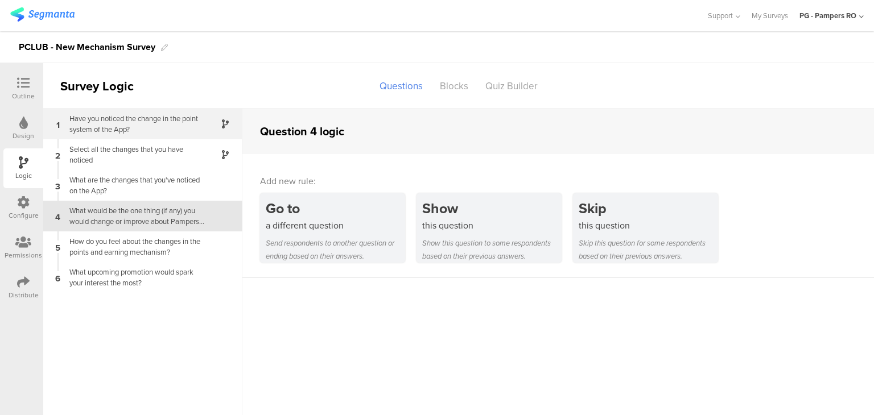
click at [227, 121] on icon at bounding box center [225, 123] width 7 height 9
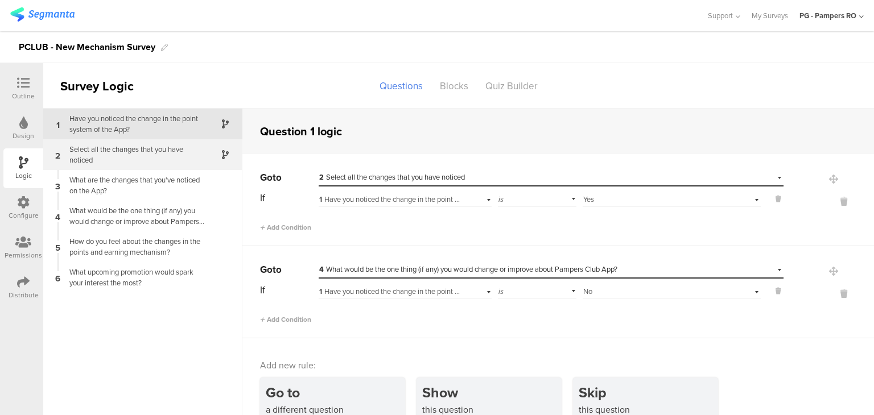
click at [184, 154] on div "Select all the changes that you have noticed" at bounding box center [134, 155] width 142 height 22
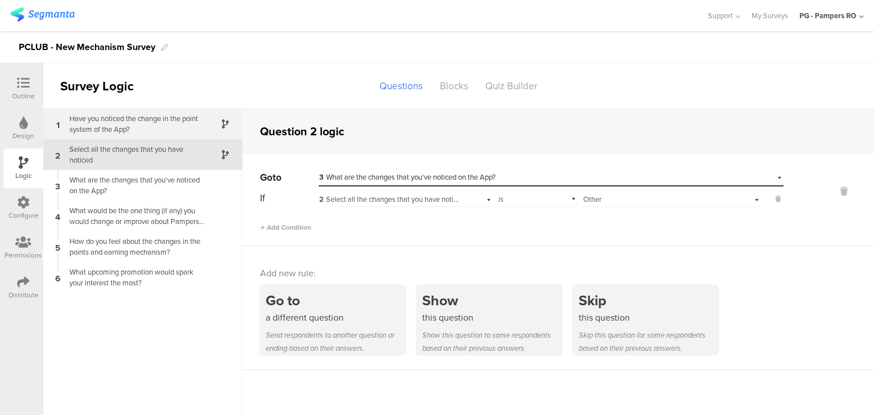
click at [184, 130] on div "Have you noticed the change in the point system of the App?" at bounding box center [134, 124] width 142 height 22
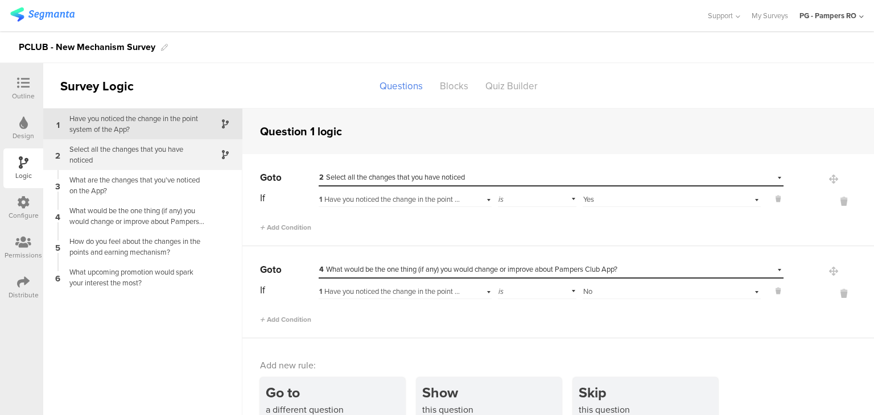
click at [173, 151] on div "Select all the changes that you have noticed" at bounding box center [134, 155] width 142 height 22
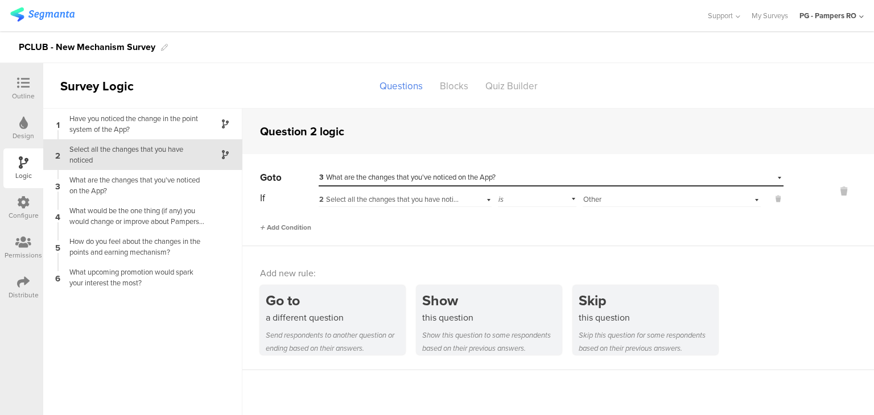
click at [308, 226] on span "Add Condition" at bounding box center [285, 227] width 51 height 10
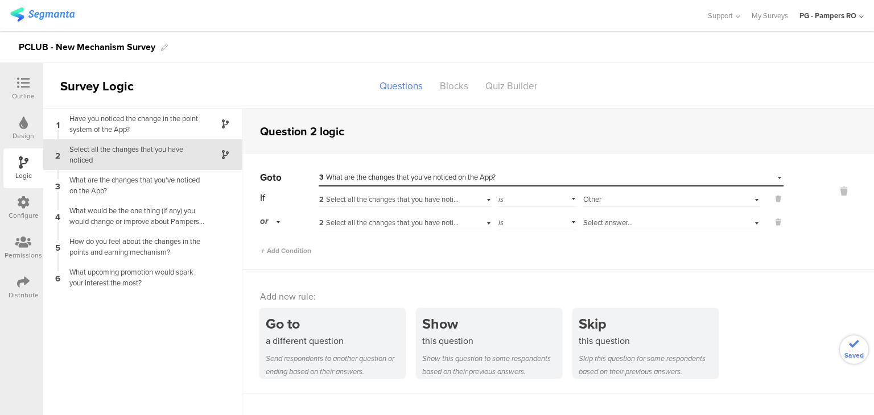
click at [393, 224] on span "2 Select all the changes that you have noticed" at bounding box center [392, 222] width 146 height 11
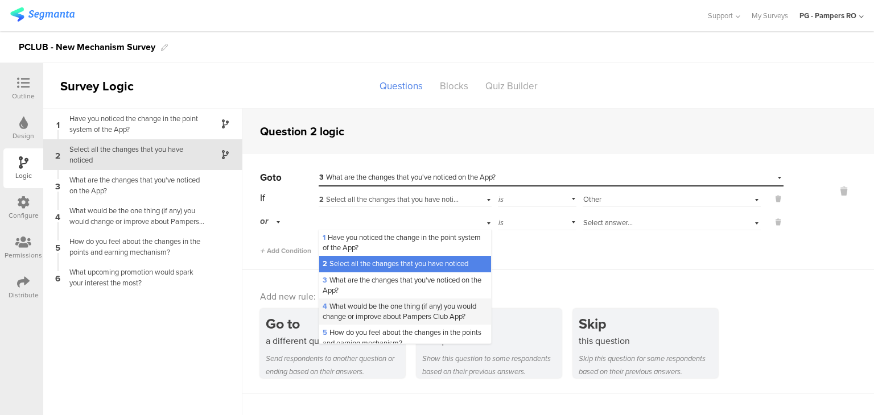
click at [403, 313] on span "4 What would be the one thing (if any) you would change or improve about Pamper…" at bounding box center [399, 311] width 154 height 21
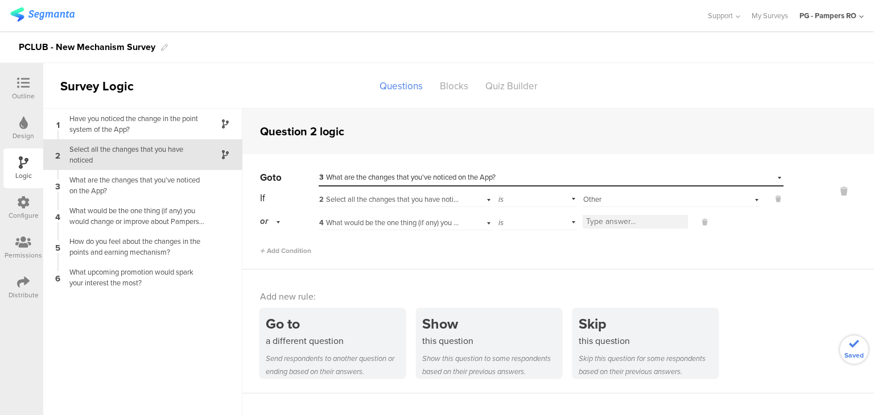
click at [558, 220] on div "is" at bounding box center [537, 222] width 78 height 18
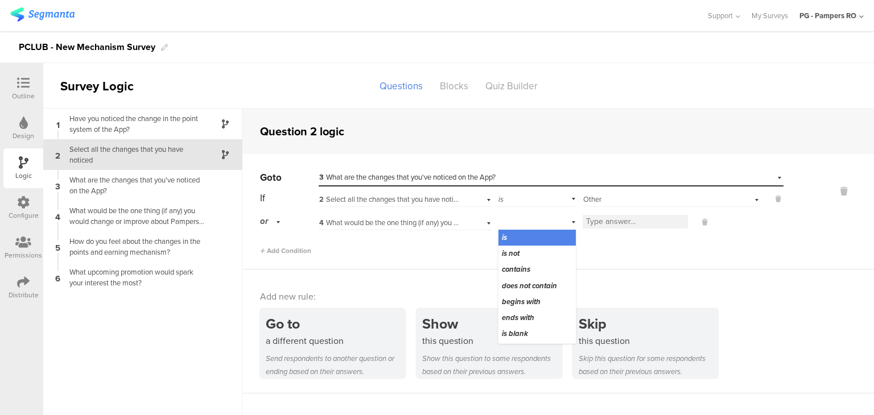
click at [669, 255] on div "Add Condition" at bounding box center [521, 246] width 523 height 20
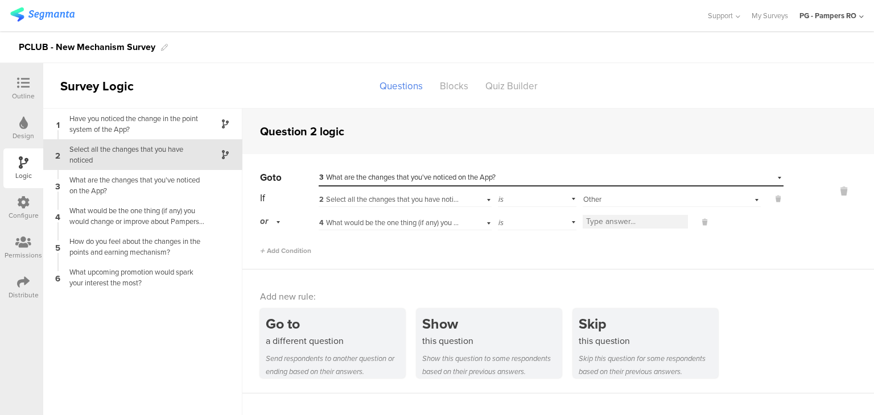
click at [721, 236] on div "Add Condition" at bounding box center [521, 246] width 523 height 20
click at [655, 223] on input at bounding box center [634, 222] width 105 height 14
click at [690, 222] on button at bounding box center [699, 222] width 23 height 10
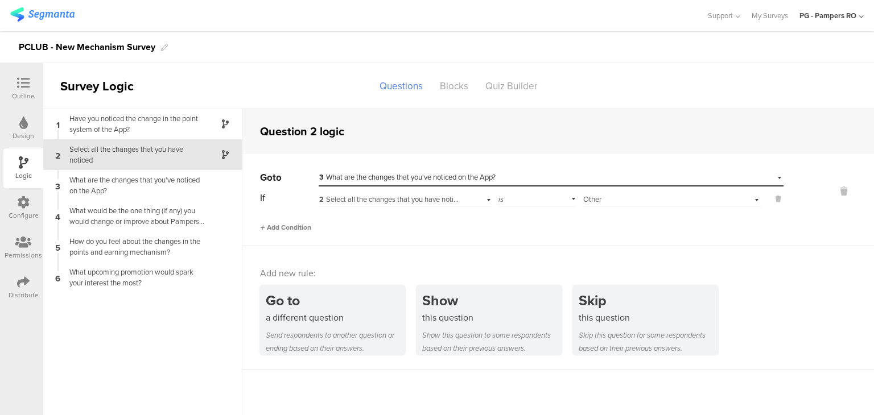
click at [308, 230] on span "Add Condition" at bounding box center [285, 227] width 51 height 10
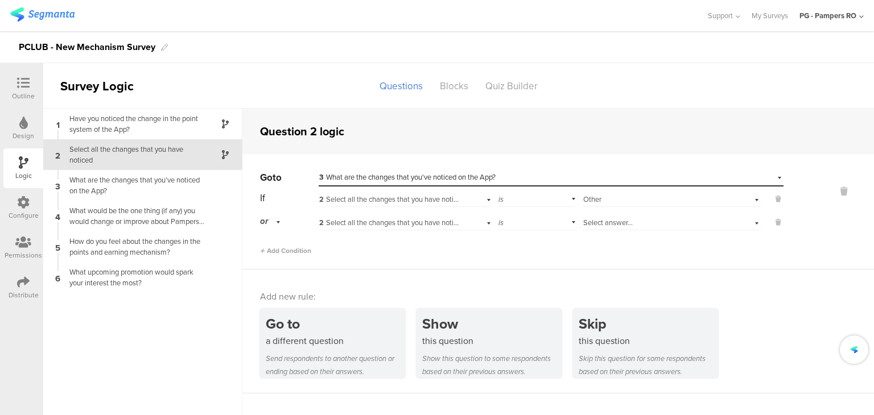
click at [385, 224] on span "2 Select all the changes that you have noticed" at bounding box center [392, 222] width 146 height 11
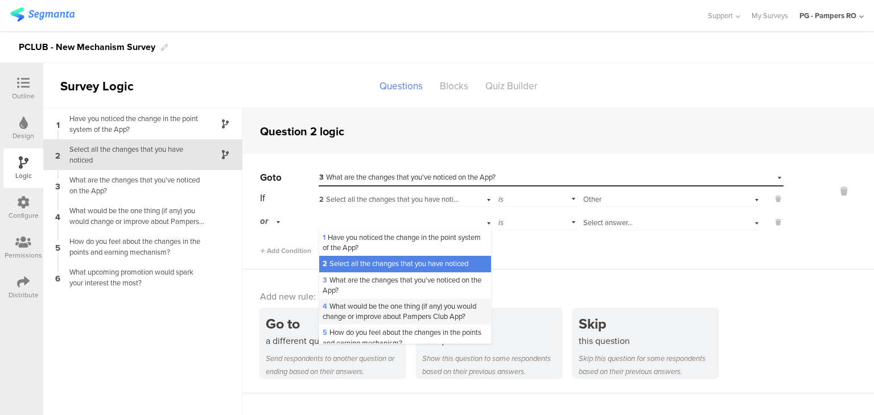
click at [411, 315] on span "4 What would be the one thing (if any) you would change or improve about Pamper…" at bounding box center [399, 311] width 154 height 21
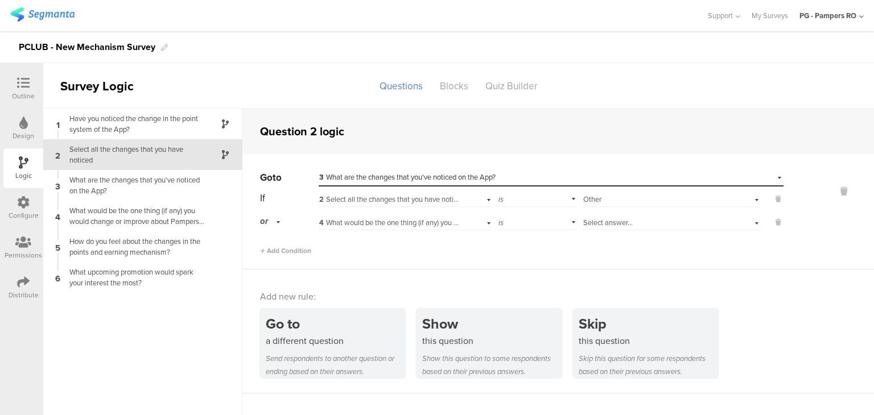
click at [538, 223] on div "is" at bounding box center [537, 222] width 78 height 18
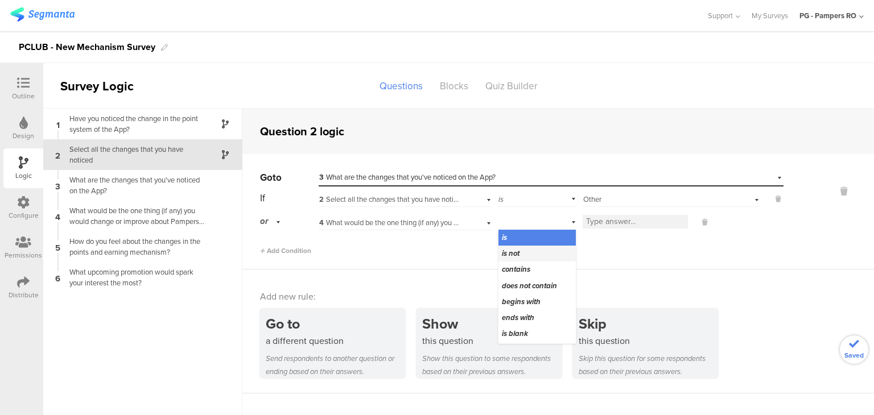
click at [531, 252] on div "is not" at bounding box center [536, 254] width 77 height 16
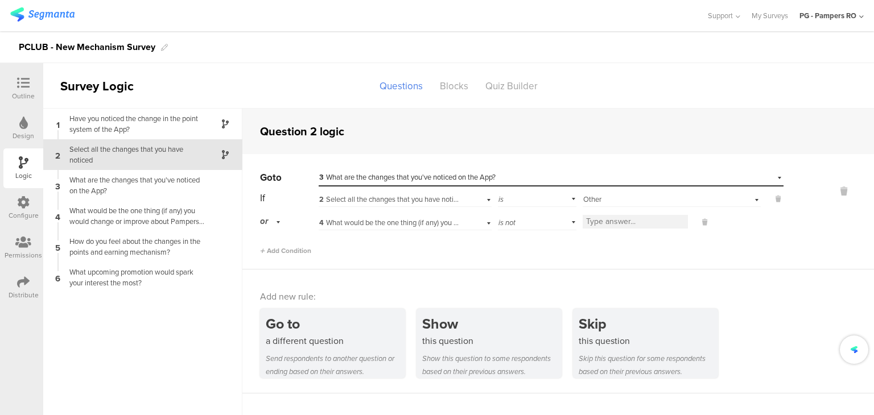
click at [639, 225] on input at bounding box center [634, 222] width 105 height 14
click at [645, 253] on div "Add Condition" at bounding box center [521, 246] width 523 height 20
click at [636, 222] on input at bounding box center [634, 222] width 105 height 14
type input "Other"
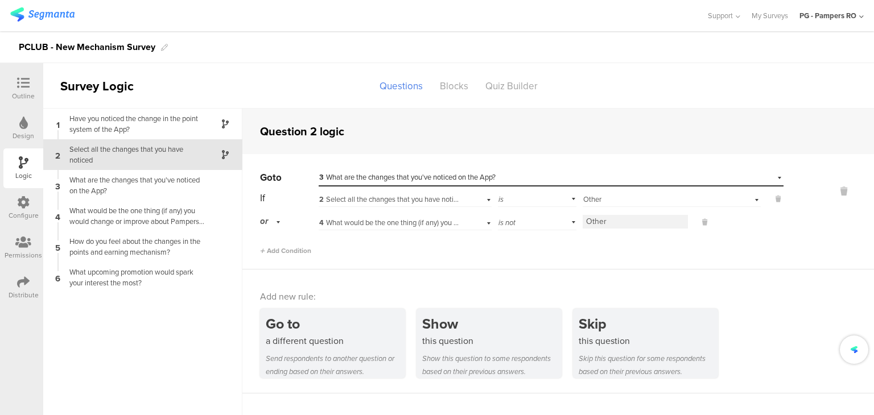
click at [758, 274] on div "Add new rule: Go to a different question Send respondents to another question o…" at bounding box center [557, 332] width 631 height 124
click at [539, 220] on div "is not" at bounding box center [537, 222] width 78 height 18
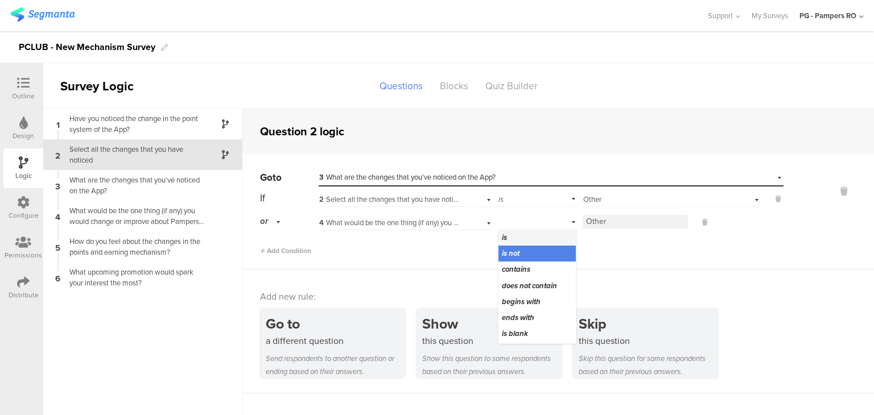
click at [544, 239] on div "is" at bounding box center [536, 238] width 77 height 16
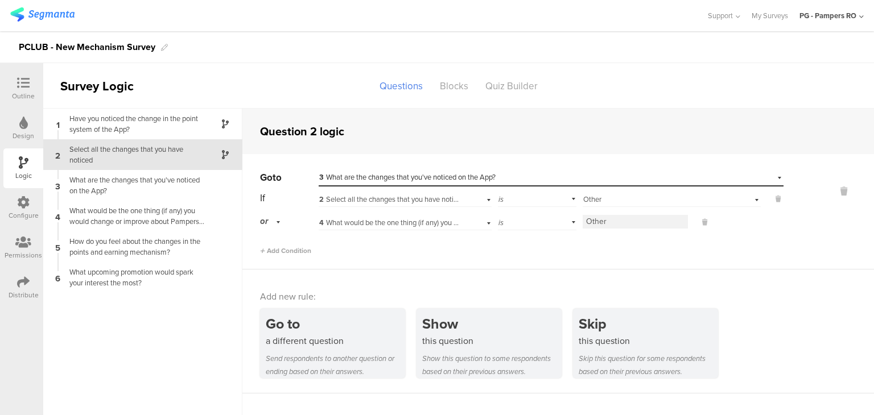
click at [544, 229] on div "is" at bounding box center [537, 222] width 78 height 18
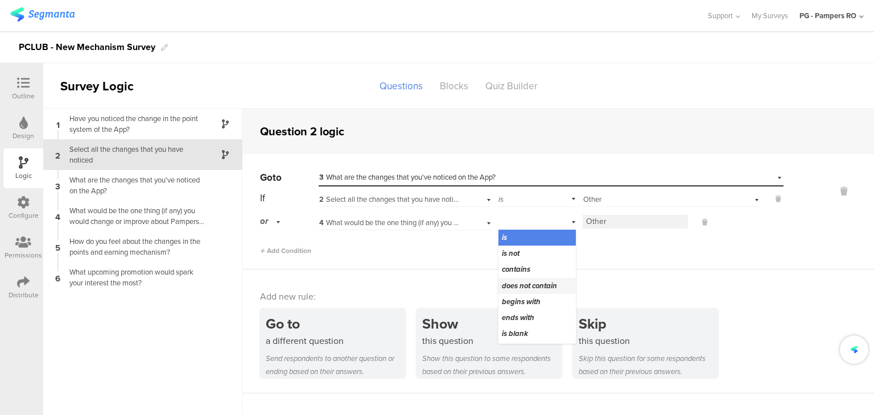
click at [526, 278] on div "does not contain" at bounding box center [536, 286] width 77 height 16
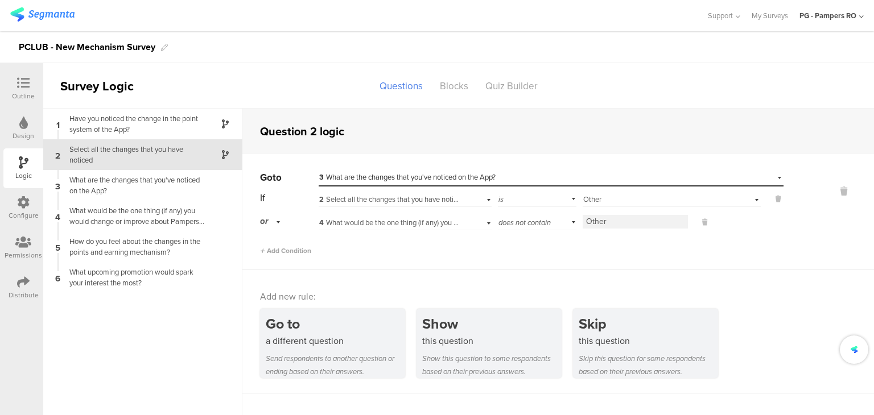
click at [541, 226] on span "does not contain" at bounding box center [524, 222] width 52 height 11
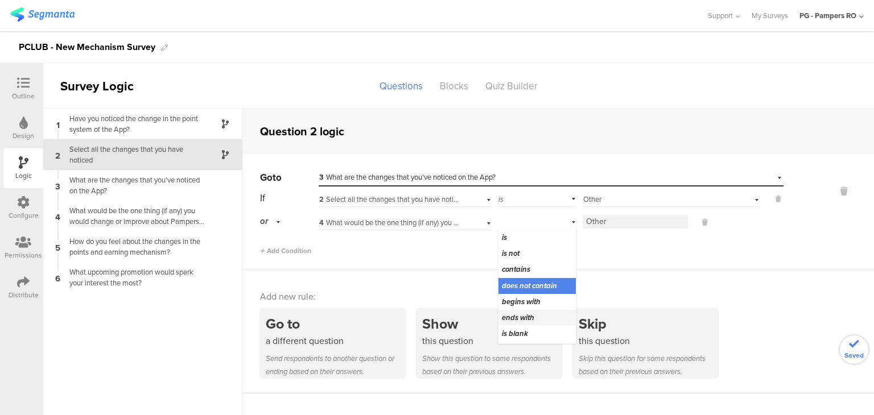
click at [532, 312] on span "ends with" at bounding box center [518, 317] width 32 height 11
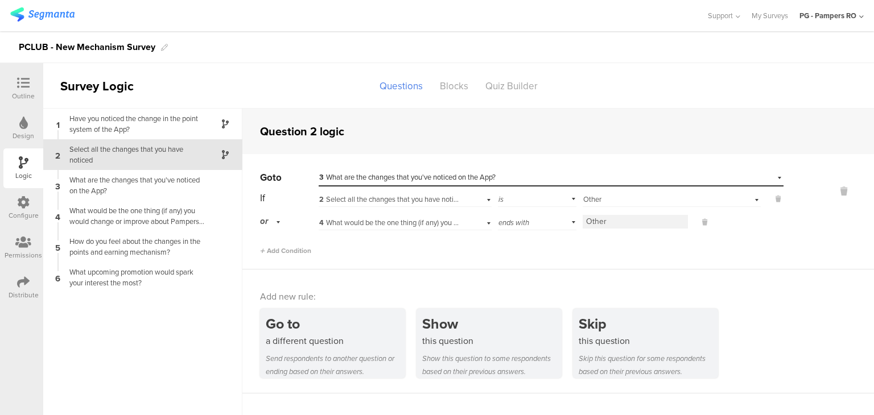
click at [548, 227] on div "ends with" at bounding box center [537, 222] width 78 height 18
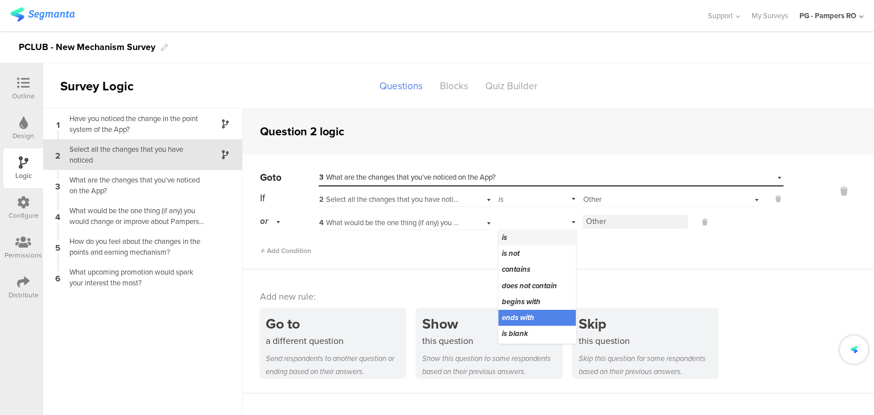
click at [535, 240] on div "is" at bounding box center [536, 238] width 77 height 16
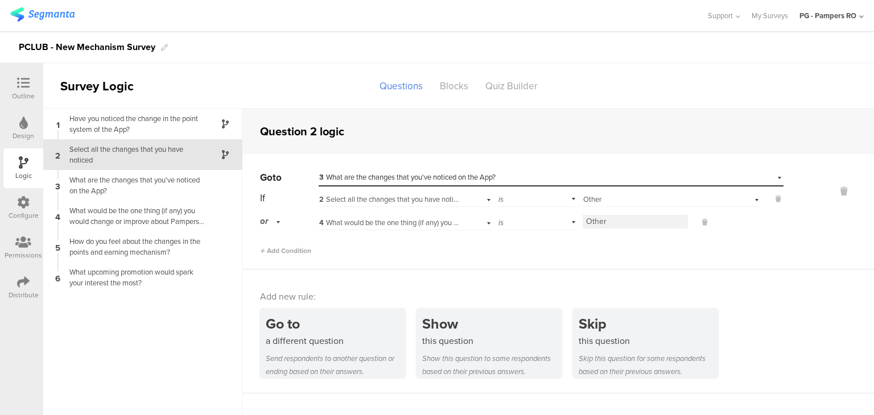
click at [273, 226] on div "or" at bounding box center [272, 222] width 24 height 18
click at [414, 265] on div "Go to Select destination... 3 What are the changes that you've noticed on the A…" at bounding box center [557, 211] width 631 height 115
click at [702, 226] on icon at bounding box center [704, 222] width 5 height 10
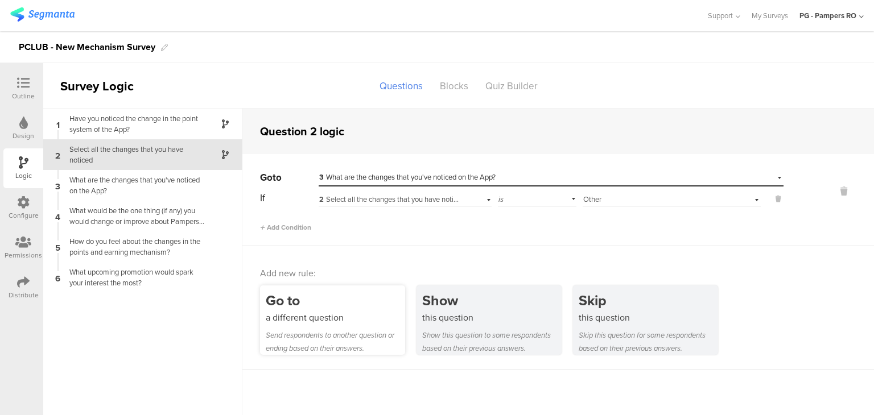
click at [344, 327] on div "Go to a different question Send respondents to another question or ending based…" at bounding box center [332, 320] width 145 height 69
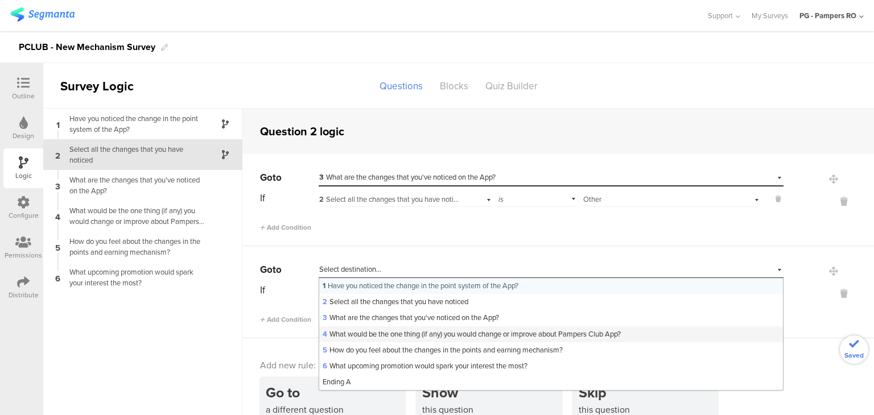
click at [371, 335] on span "4 What would be the one thing (if any) you would change or improve about Pamper…" at bounding box center [471, 334] width 298 height 11
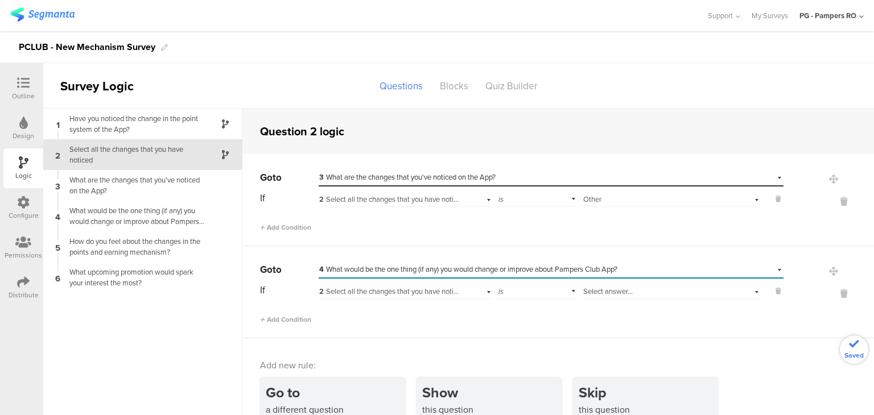
click at [561, 292] on div "is" at bounding box center [537, 291] width 78 height 18
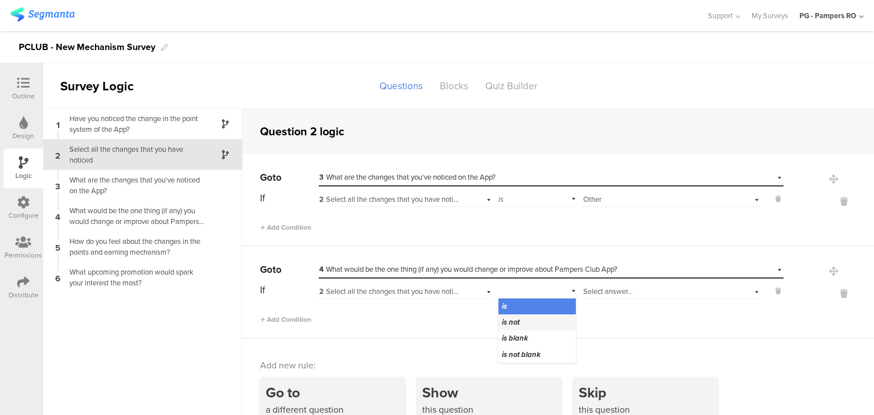
click at [530, 322] on div "is not" at bounding box center [536, 323] width 77 height 16
click at [628, 292] on div "Select answer..." at bounding box center [656, 292] width 147 height 10
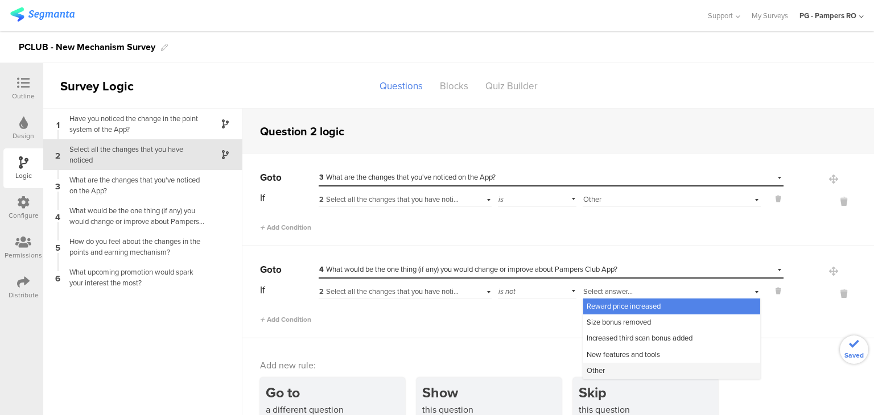
click at [607, 371] on div "Other" at bounding box center [671, 371] width 177 height 16
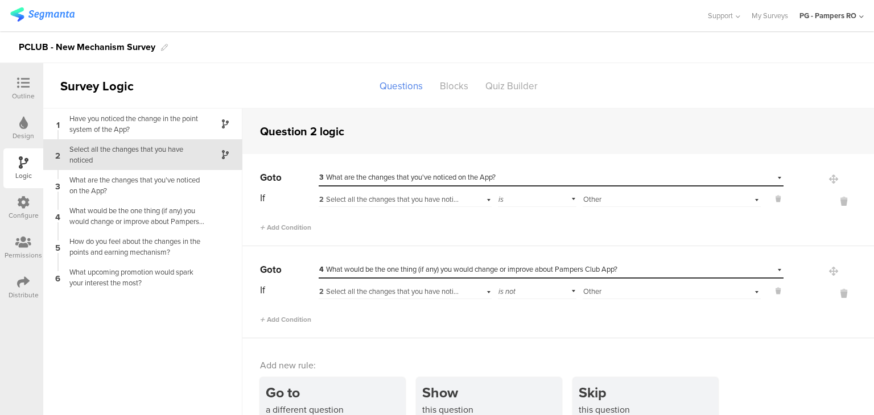
click at [653, 338] on div "Add new rule: Go to a different question Send respondents to another question o…" at bounding box center [557, 400] width 631 height 124
click at [28, 91] on div "Outline" at bounding box center [23, 96] width 23 height 10
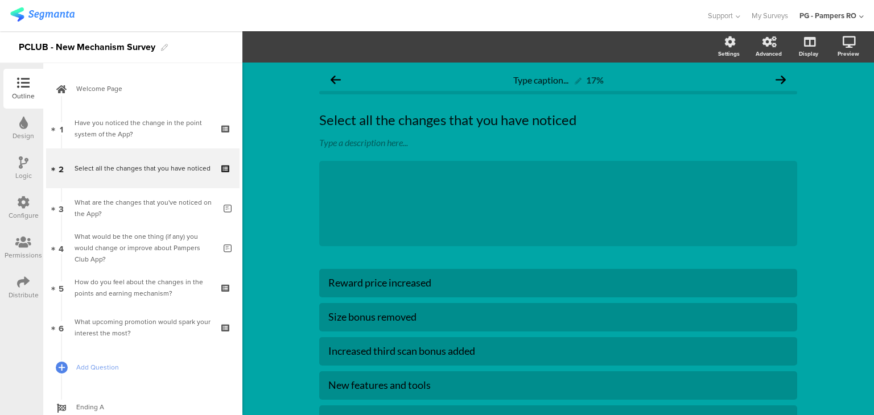
click at [20, 124] on icon at bounding box center [23, 123] width 9 height 13
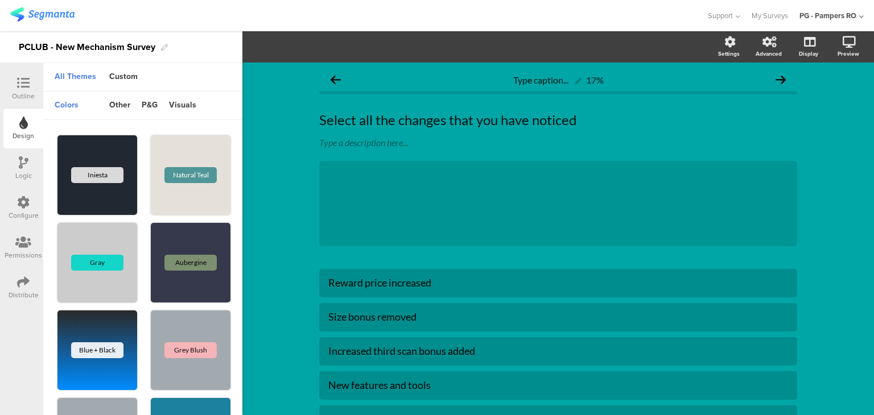
click at [29, 177] on div "Logic" at bounding box center [23, 176] width 16 height 10
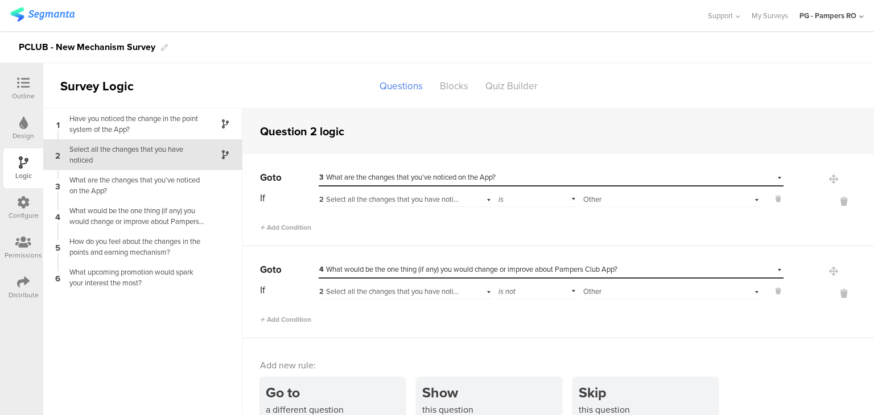
click at [22, 219] on div "Configure" at bounding box center [24, 215] width 30 height 10
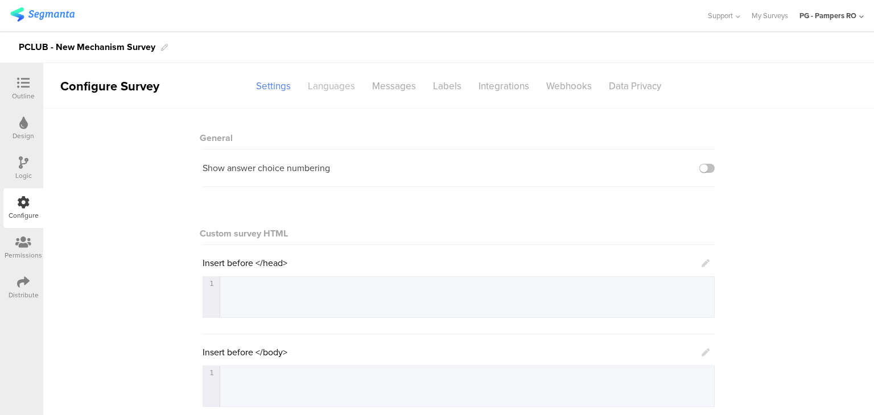
click at [329, 87] on div "Languages" at bounding box center [331, 86] width 64 height 20
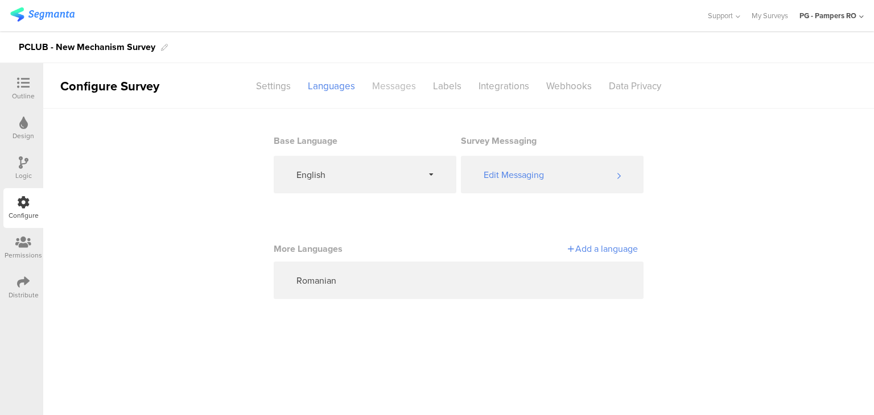
click at [409, 88] on div "Messages" at bounding box center [393, 86] width 61 height 20
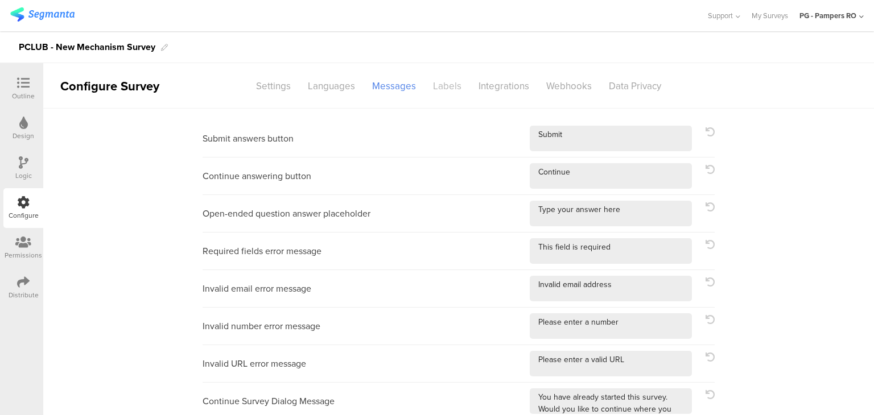
click at [441, 92] on div "Labels" at bounding box center [446, 86] width 45 height 20
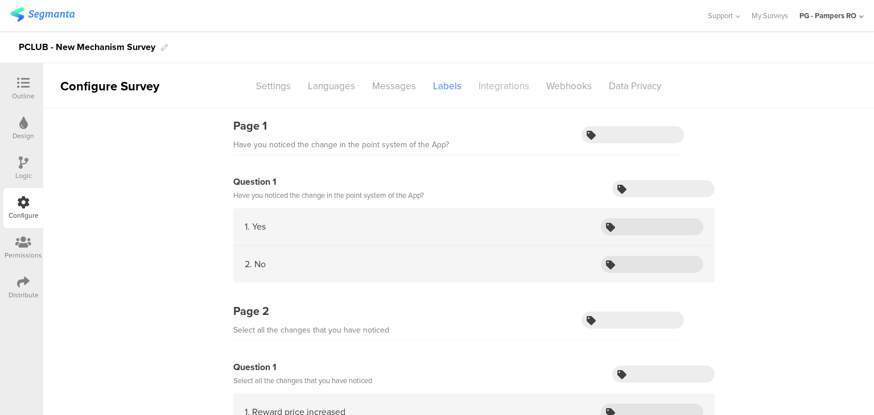
click at [520, 89] on div "Integrations" at bounding box center [504, 86] width 68 height 20
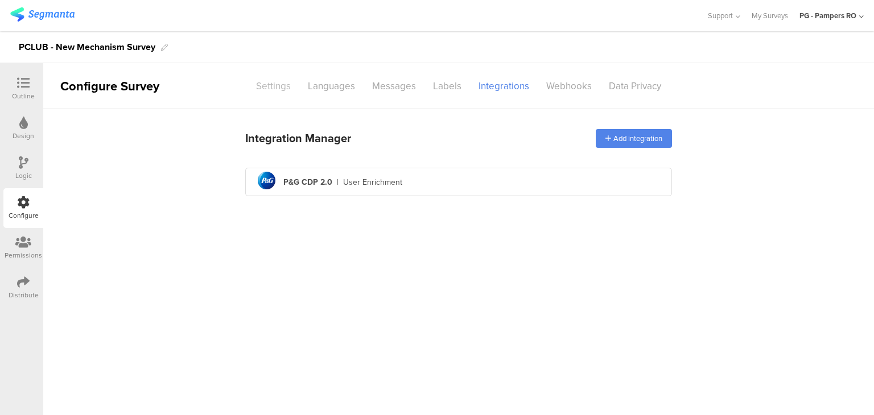
click at [282, 83] on div "Settings" at bounding box center [273, 86] width 52 height 20
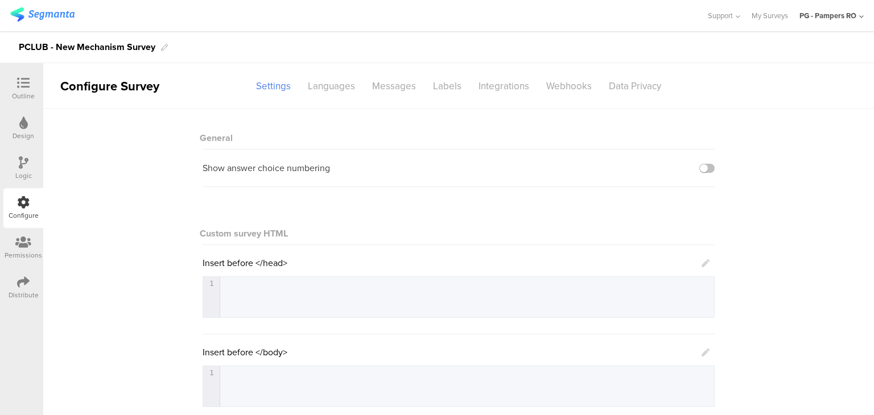
click at [15, 247] on div at bounding box center [24, 243] width 38 height 14
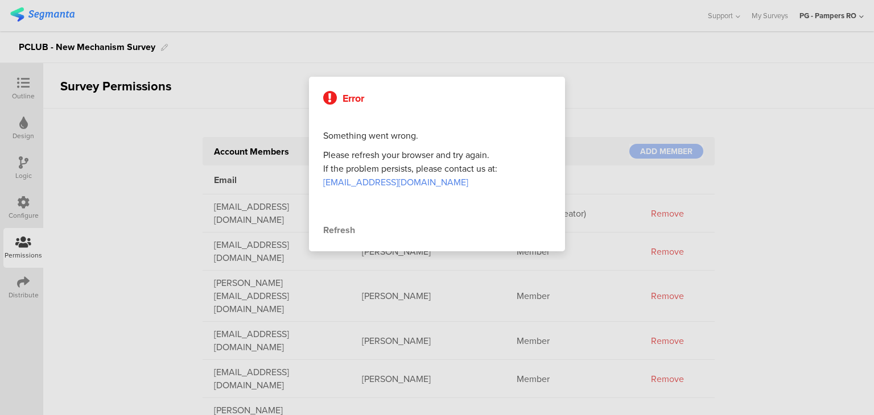
click at [339, 227] on div "Refresh" at bounding box center [436, 231] width 227 height 14
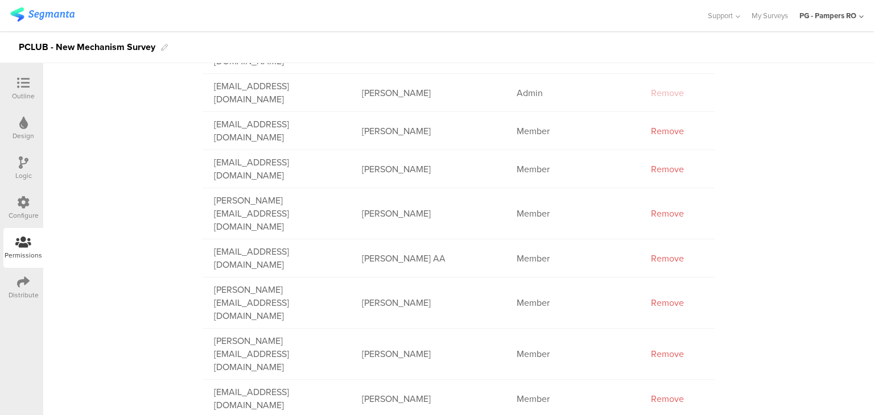
scroll to position [777, 0]
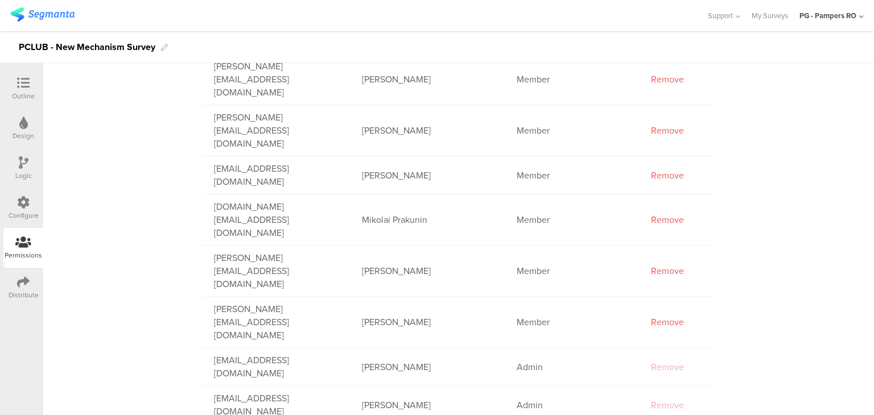
click at [25, 291] on div "Distribute" at bounding box center [24, 295] width 30 height 10
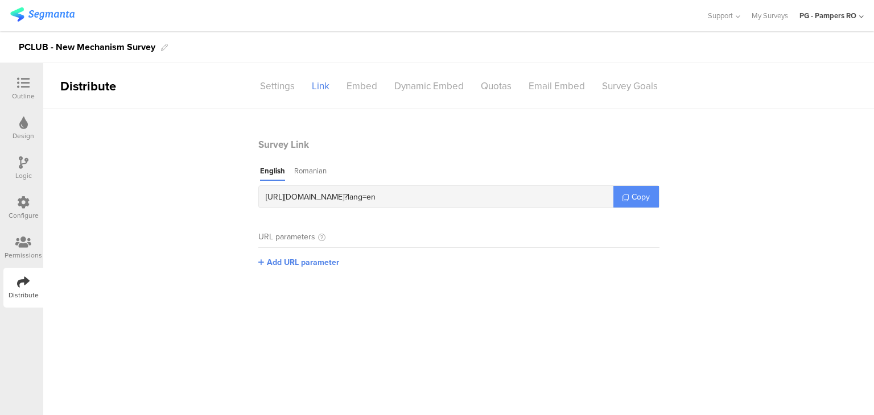
click at [631, 198] on span "Copy" at bounding box center [640, 197] width 18 height 12
